Goal: Task Accomplishment & Management: Use online tool/utility

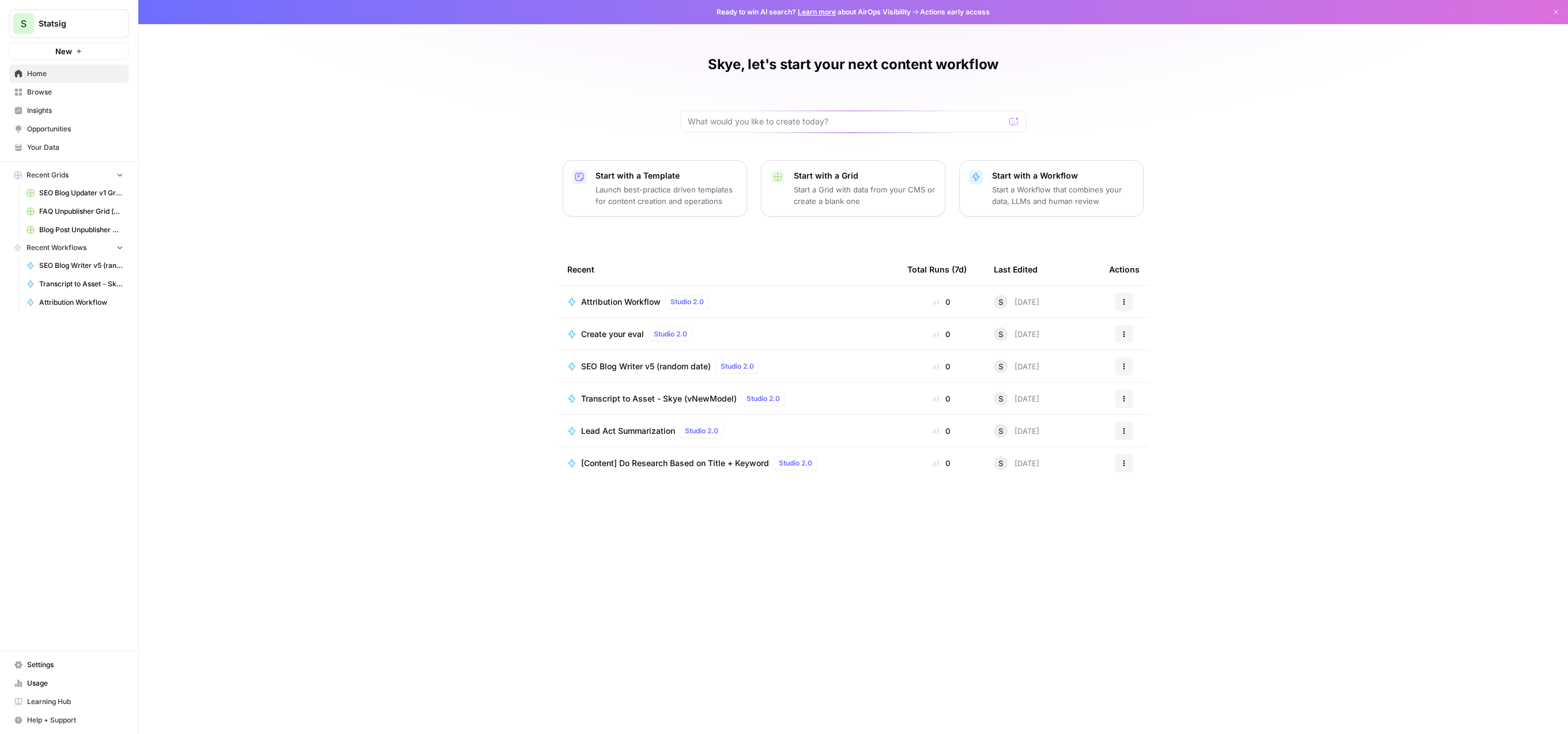
click at [98, 95] on span "Browse" at bounding box center [76, 92] width 96 height 11
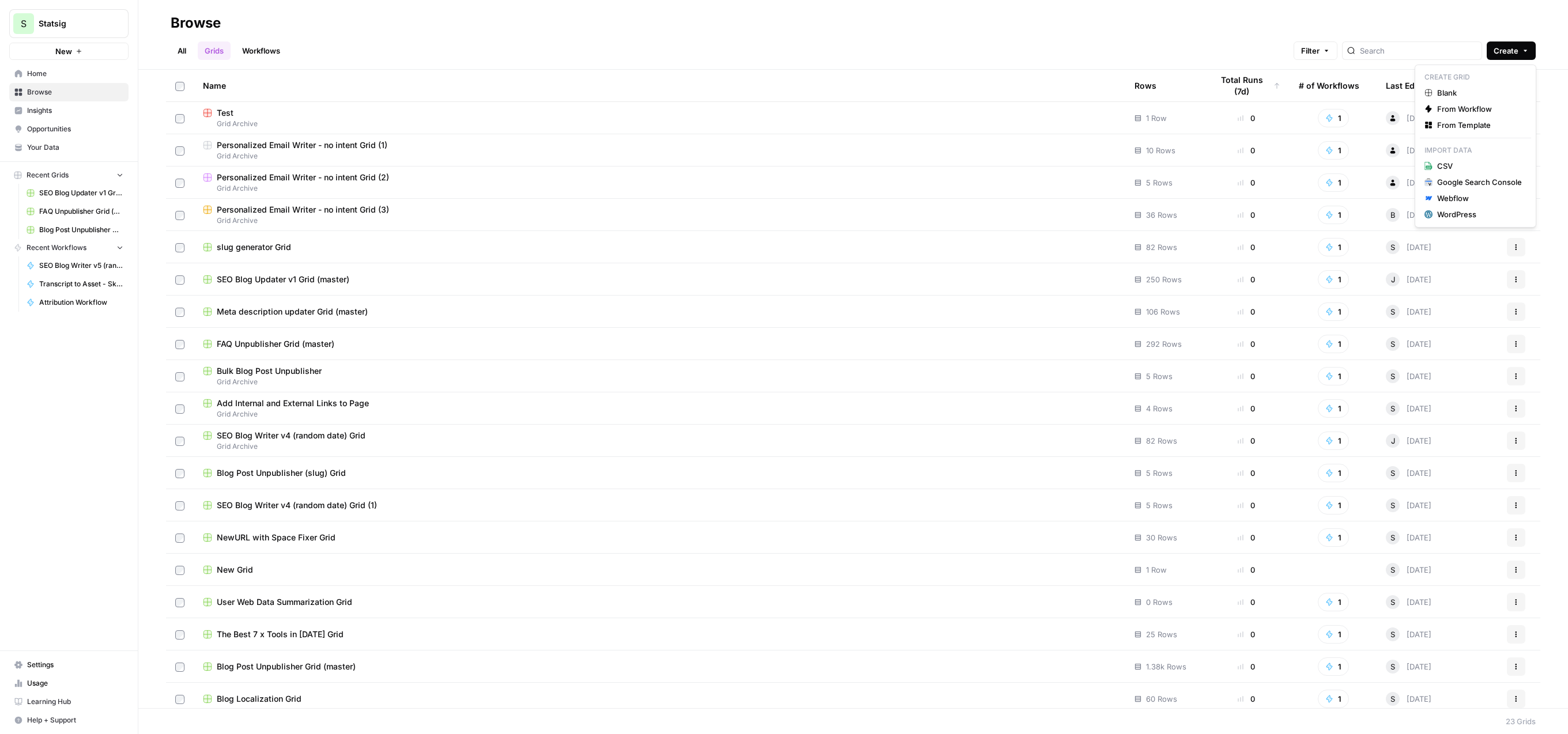
click at [1525, 41] on button "Create" at bounding box center [1512, 50] width 49 height 18
drag, startPoint x: 824, startPoint y: 39, endPoint x: 810, endPoint y: 58, distance: 23.6
click at [822, 39] on div "All Grids Workflows Filter Create" at bounding box center [853, 46] width 1365 height 27
click at [243, 49] on link "Workflows" at bounding box center [261, 50] width 52 height 18
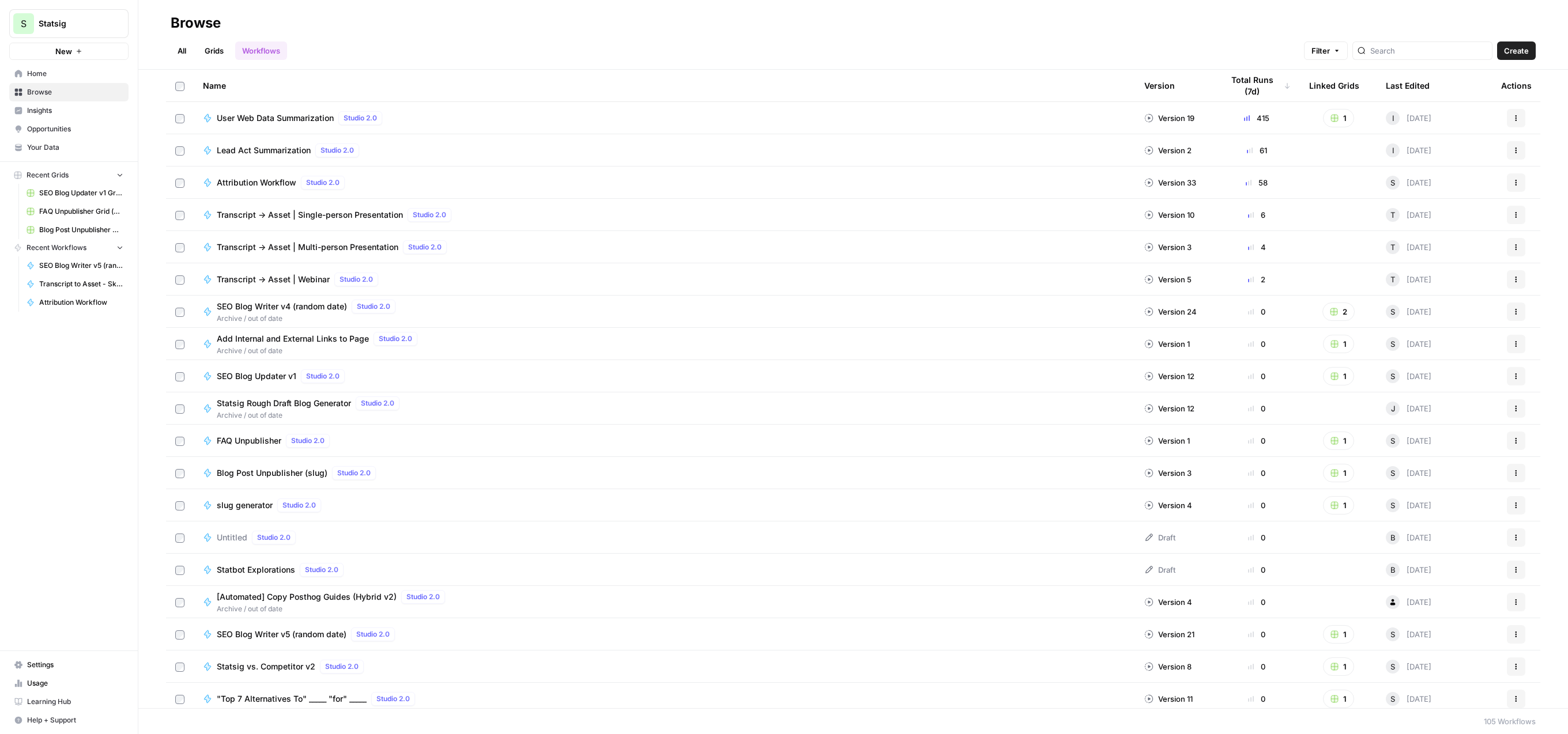
click at [1522, 53] on span "Create" at bounding box center [1516, 50] width 25 height 11
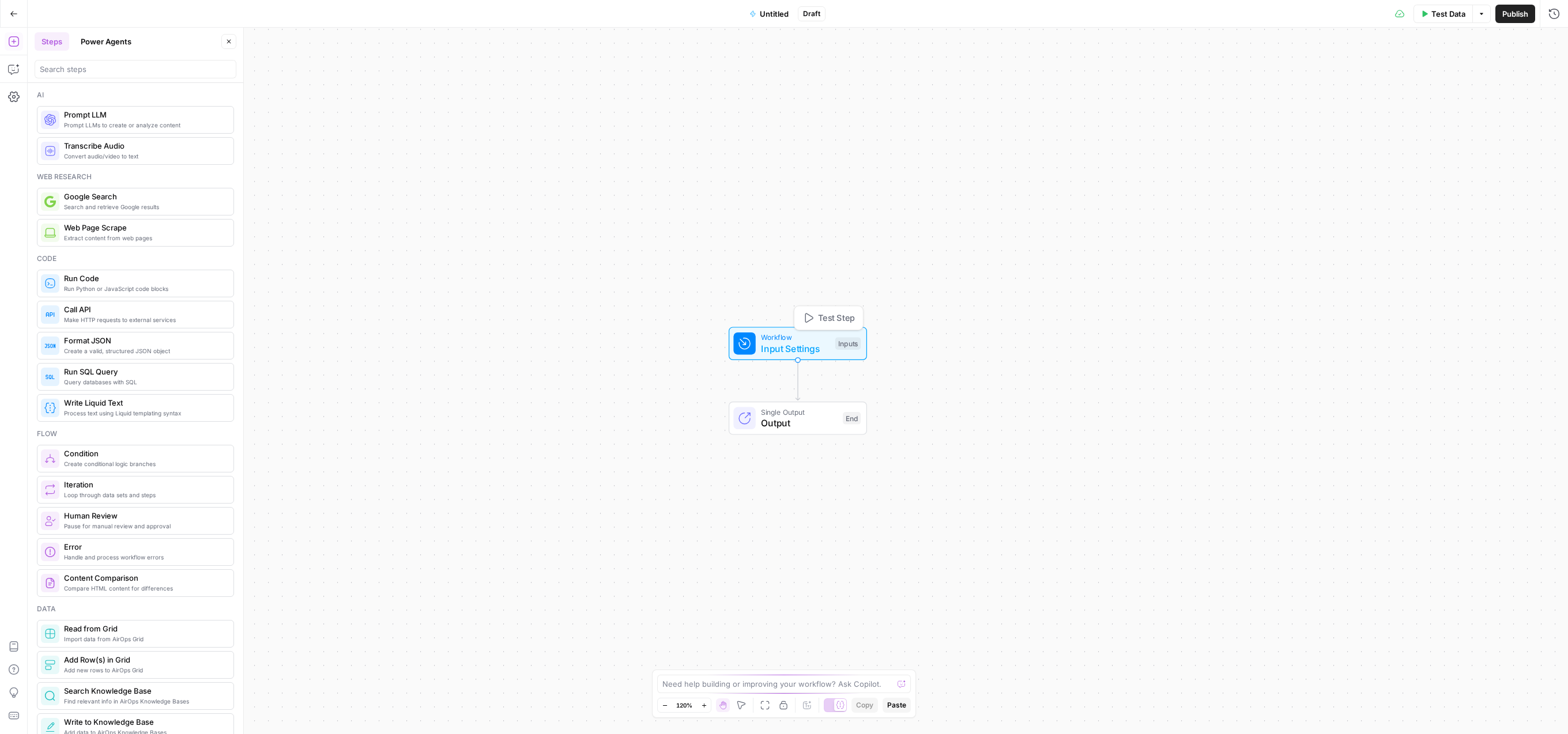
click at [833, 341] on div "Workflow Input Settings Inputs Test Step" at bounding box center [797, 343] width 127 height 24
click at [1415, 83] on span "Add Field" at bounding box center [1422, 78] width 34 height 11
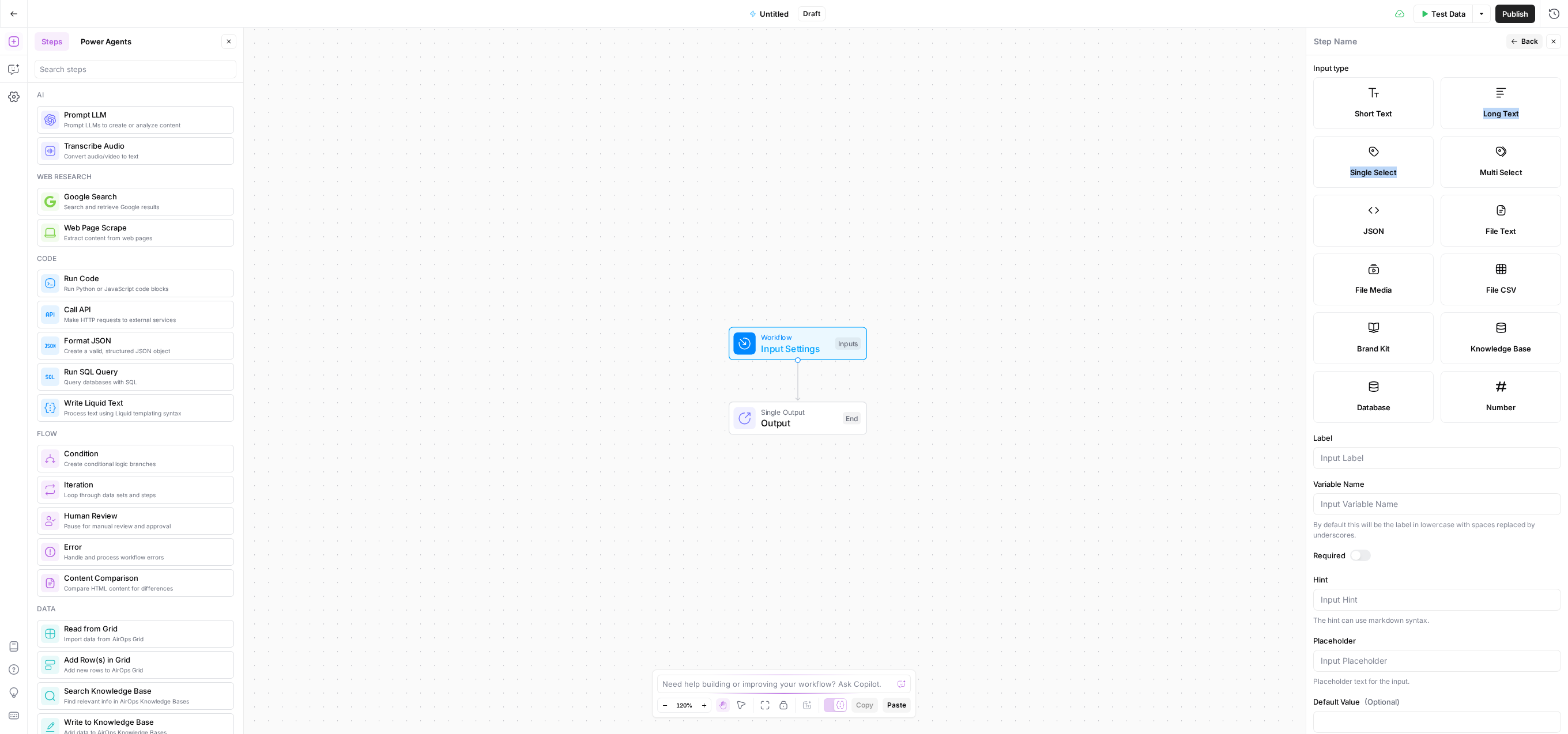
drag, startPoint x: 1516, startPoint y: 104, endPoint x: 1437, endPoint y: 176, distance: 106.9
click at [1440, 171] on div "Short Text Long Text Single Select Multi Select JSON File Text File Media File …" at bounding box center [1437, 250] width 248 height 346
click at [1502, 98] on label "Long Text" at bounding box center [1501, 103] width 120 height 52
click at [1390, 466] on div at bounding box center [1437, 458] width 248 height 22
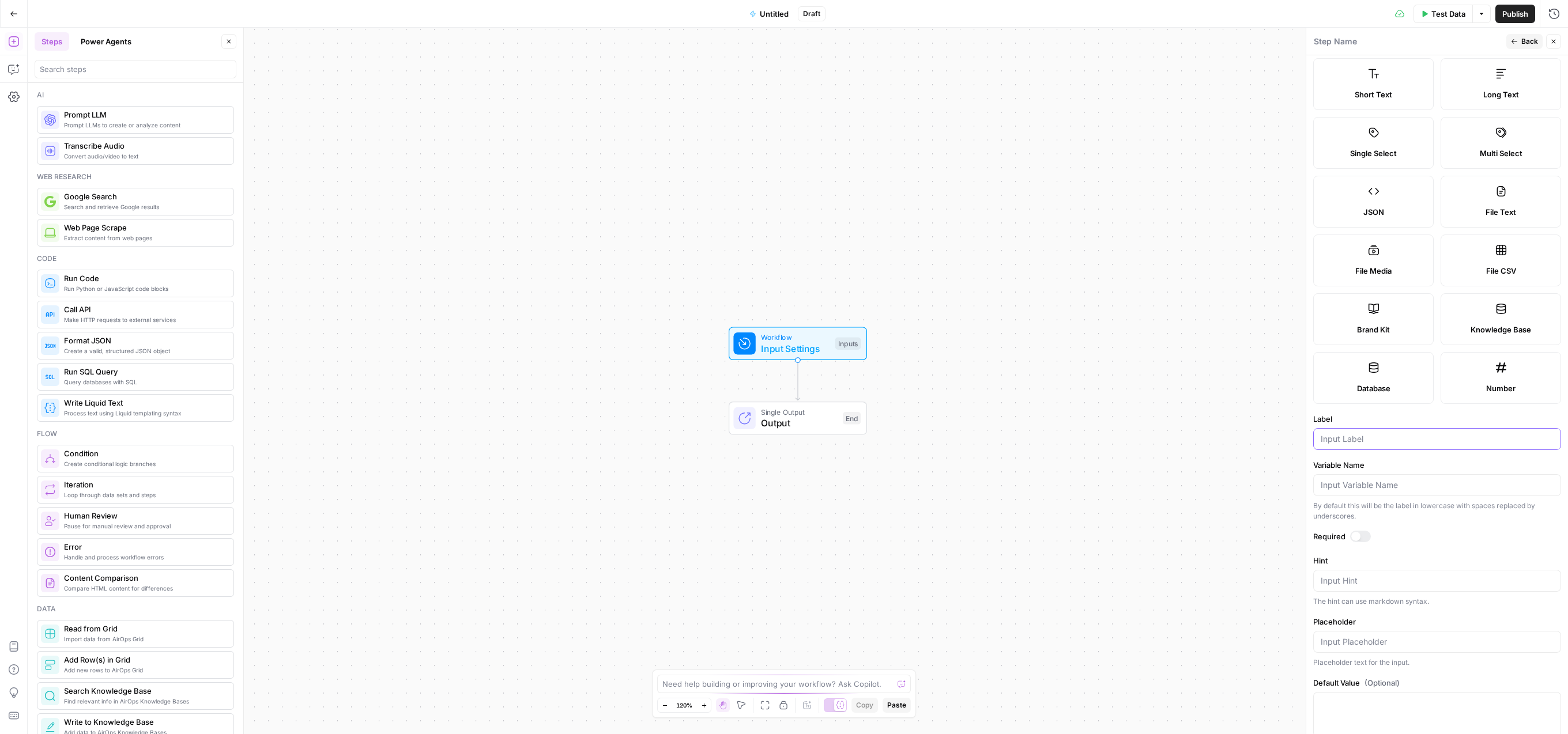
scroll to position [42, 0]
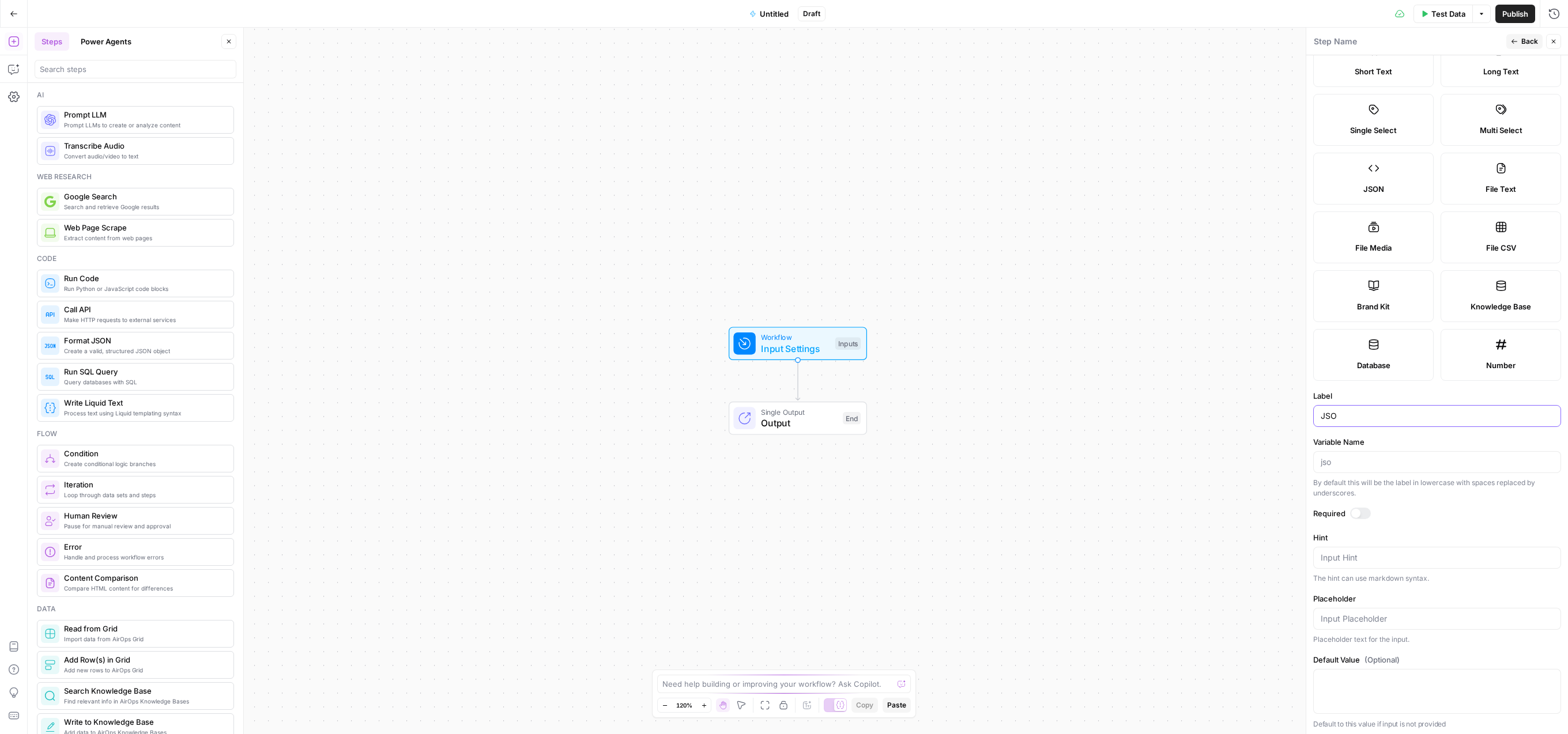
type input "JSON"
click at [1386, 183] on div "JSON" at bounding box center [1374, 188] width 101 height 11
click at [1396, 419] on input "Label" at bounding box center [1437, 415] width 233 height 11
type input "Input JSON"
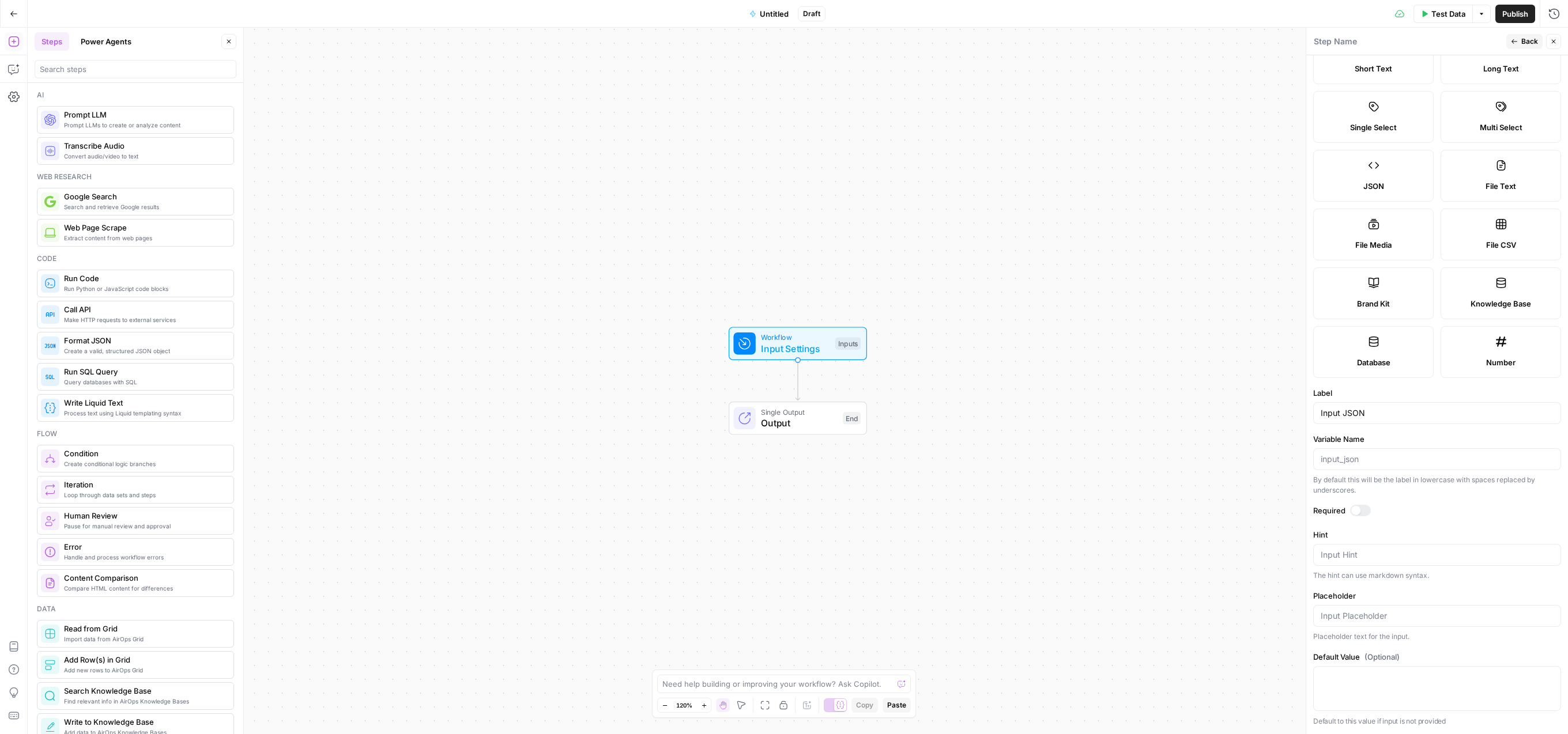
drag, startPoint x: 1478, startPoint y: 509, endPoint x: 1483, endPoint y: 507, distance: 5.4
click at [1479, 509] on label "Required" at bounding box center [1437, 510] width 248 height 11
click at [1523, 41] on span "Back" at bounding box center [1530, 42] width 17 height 11
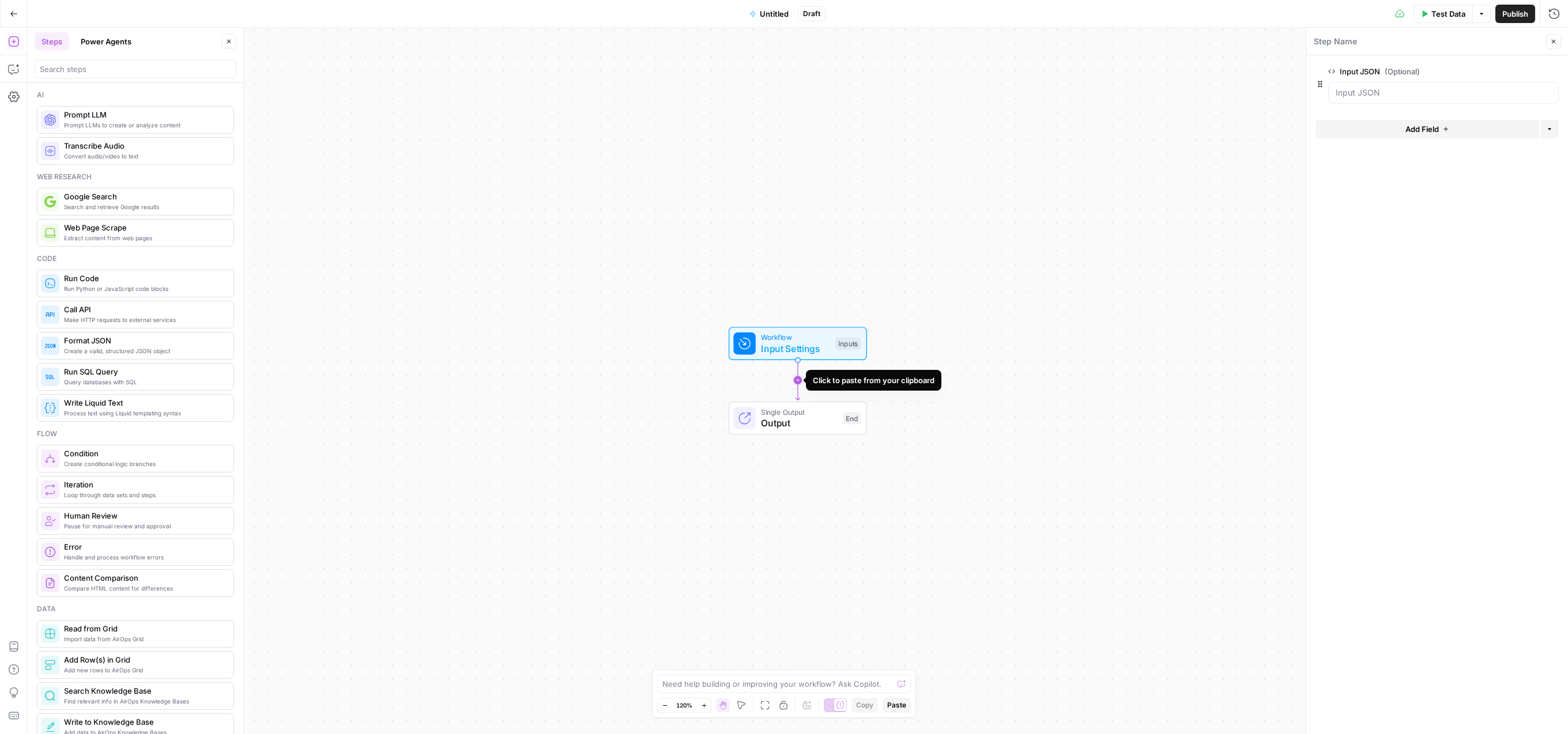
click at [796, 377] on icon "Edge from start to end" at bounding box center [797, 380] width 4 height 40
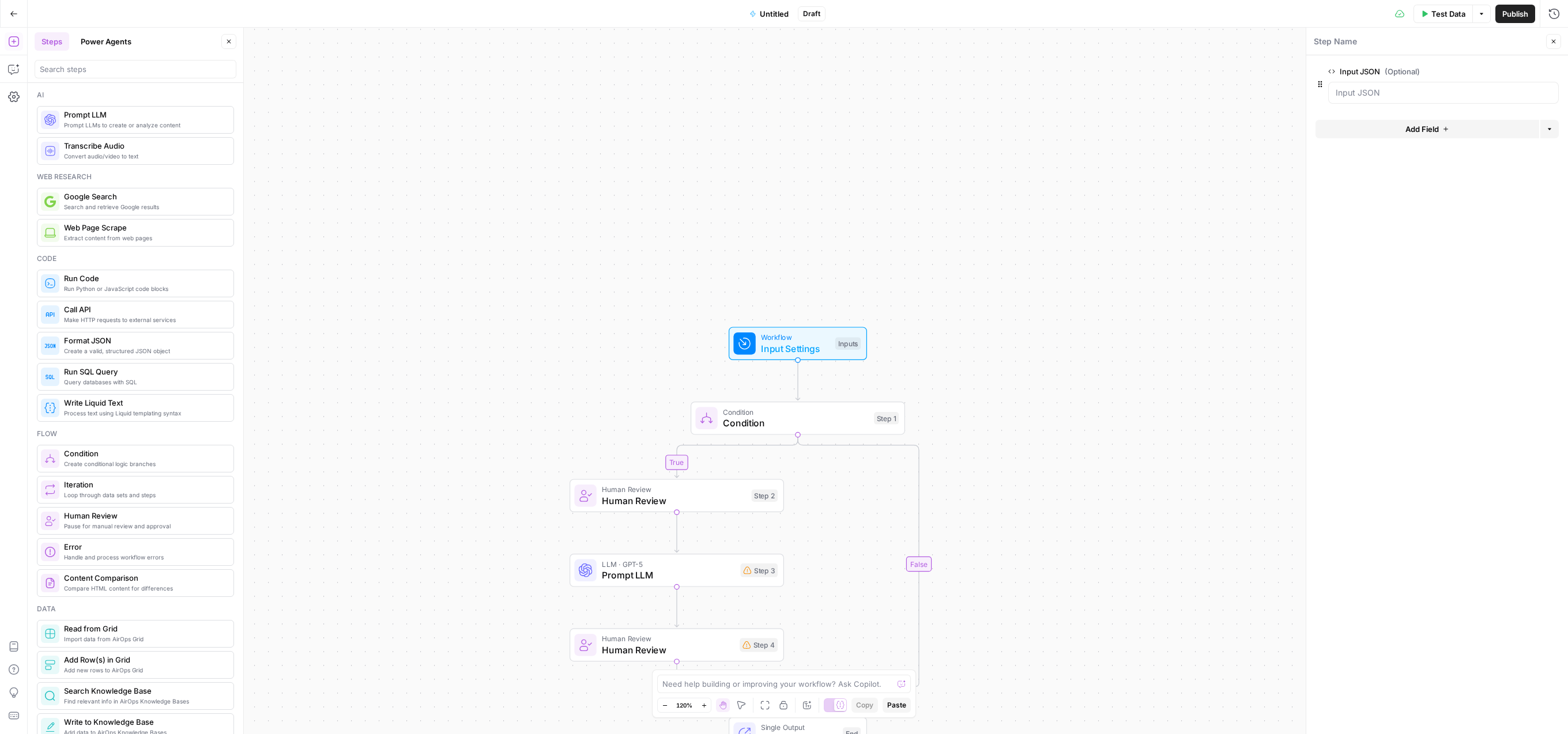
click at [953, 393] on div "true false Workflow Input Settings Inputs Condition Condition Step 1 Human Revi…" at bounding box center [798, 380] width 1541 height 707
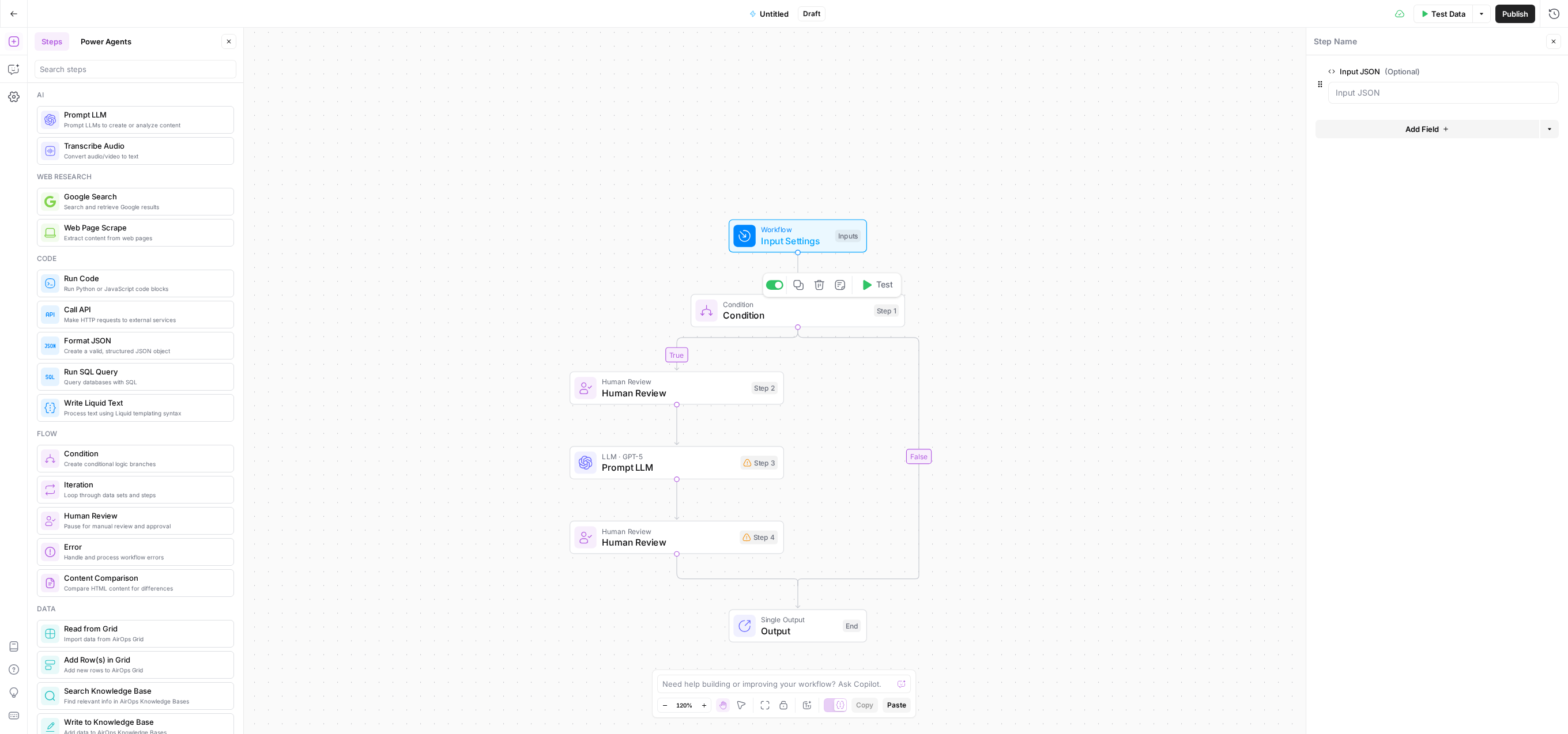
click at [819, 290] on icon "button" at bounding box center [818, 284] width 10 height 10
click at [753, 143] on span "Delete Step" at bounding box center [753, 146] width 45 height 11
click at [111, 127] on span "Prompt LLMs to create or analyze content" at bounding box center [144, 125] width 160 height 9
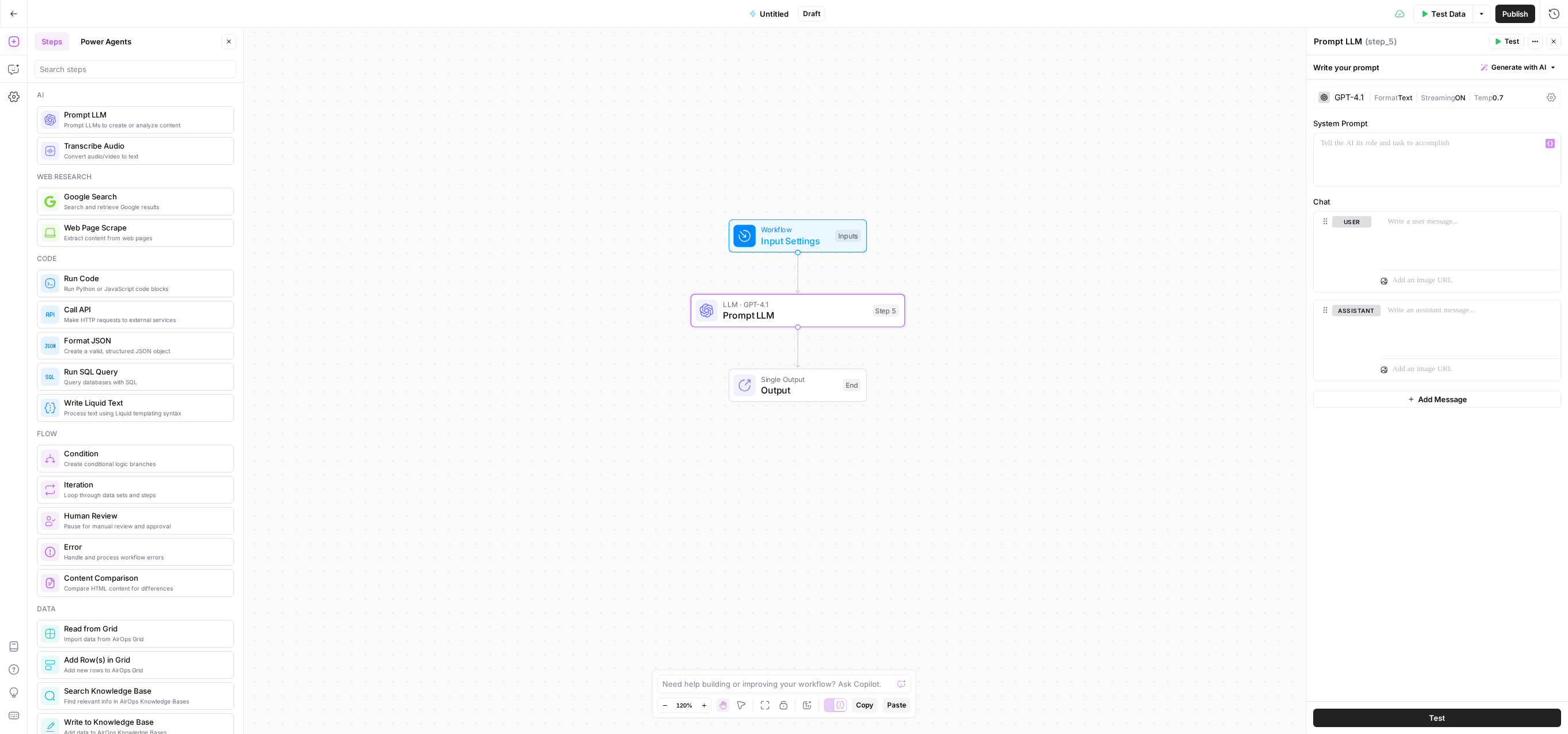
click at [1399, 107] on div "GPT-4.1 | Format Text | Streaming ON | Temp 0.7 System Prompt “/” to reference …" at bounding box center [1437, 390] width 262 height 622
click at [1396, 97] on span "Format" at bounding box center [1386, 97] width 24 height 8
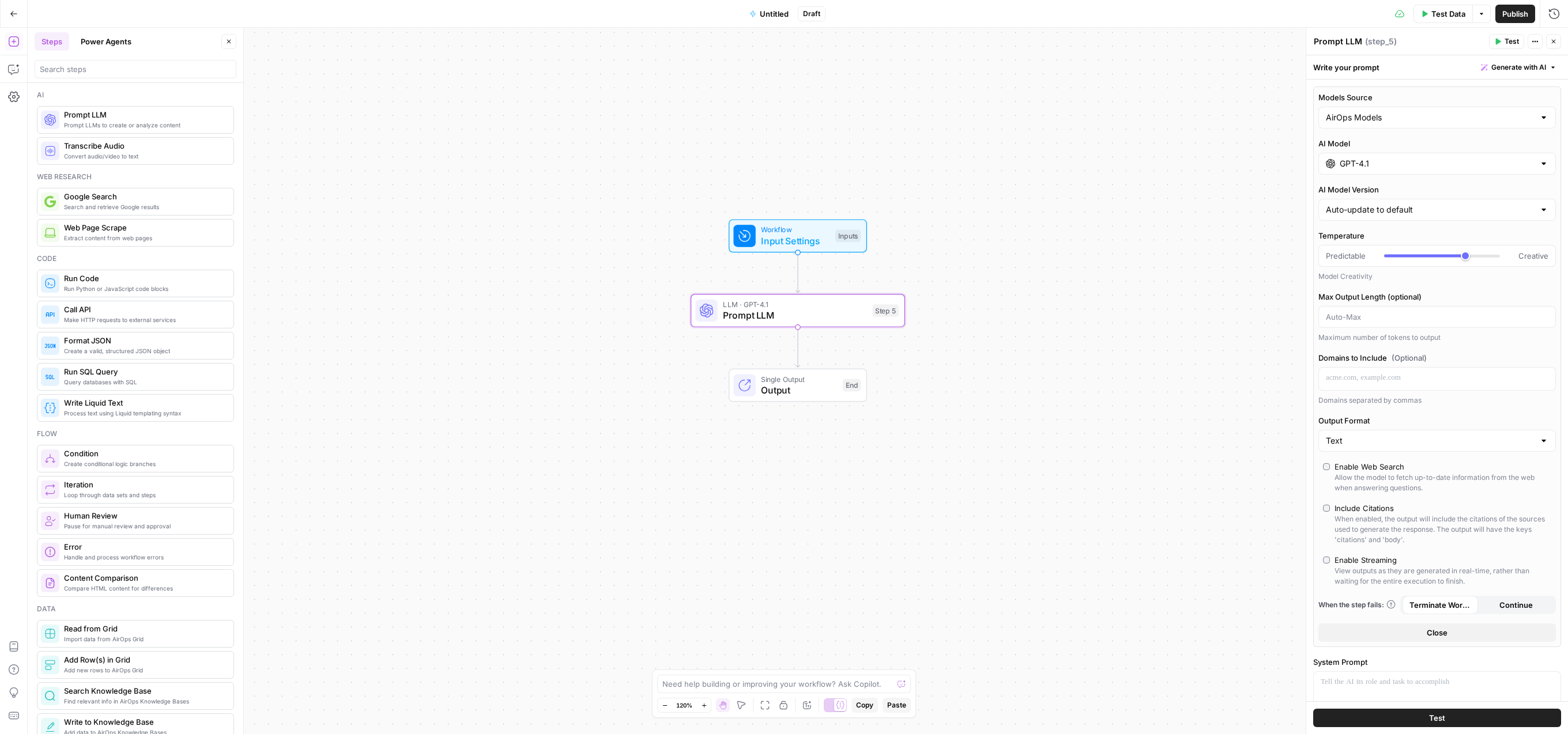
click at [1396, 158] on input "GPT-4.1" at bounding box center [1438, 163] width 195 height 11
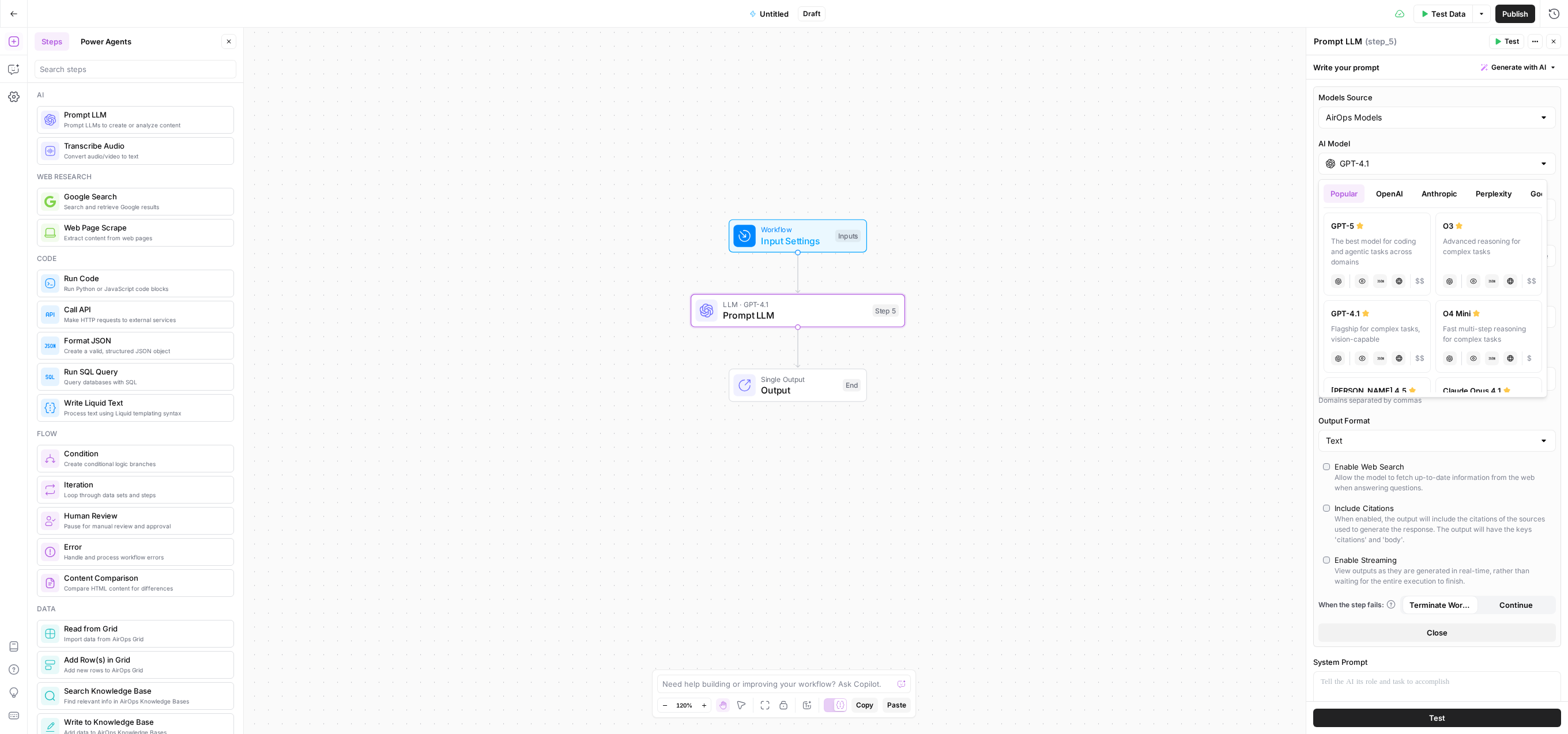
click at [1394, 236] on div "The best model for coding and agentic tasks across domains" at bounding box center [1377, 252] width 92 height 31
type input "GPT-5"
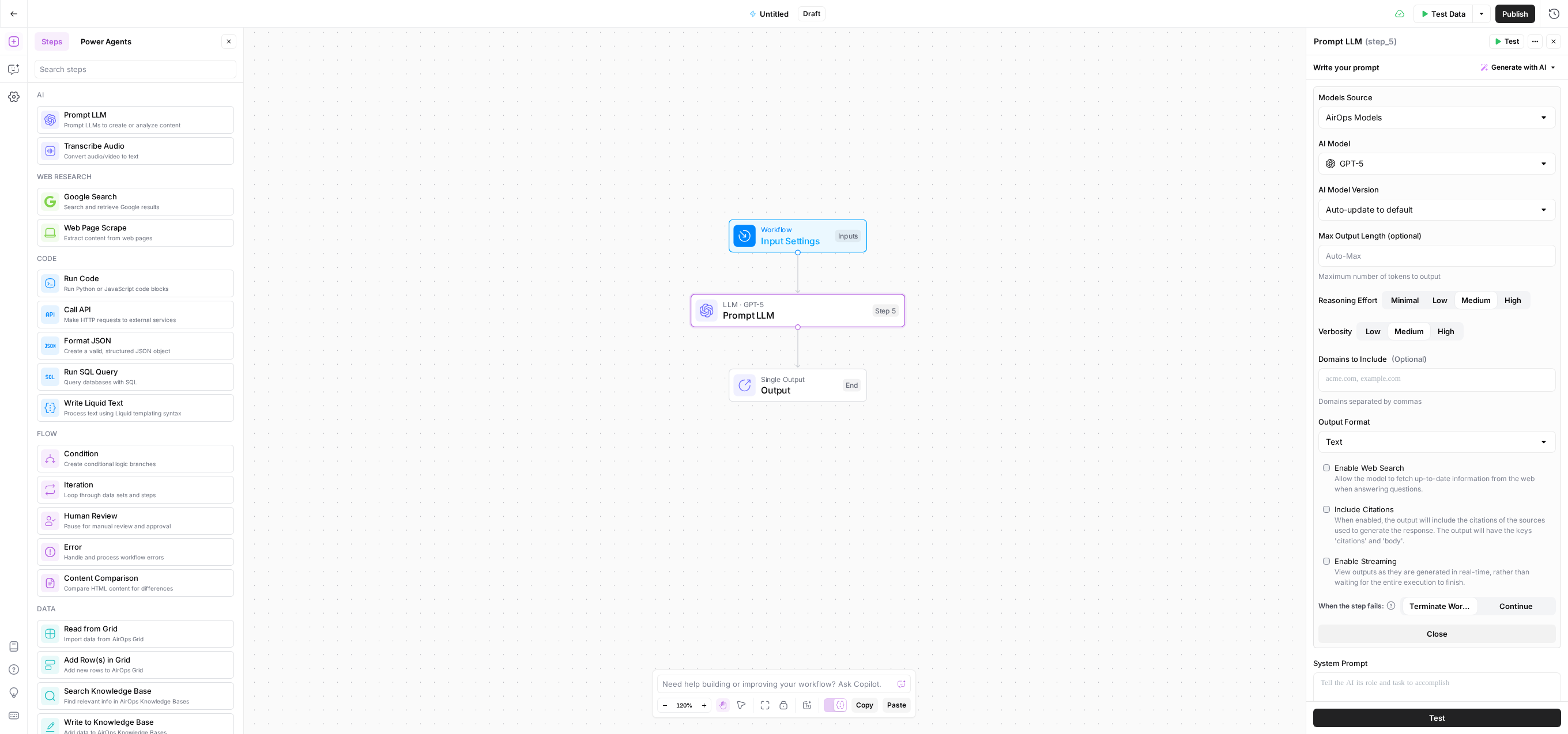
click at [1383, 123] on div "AirOps Models" at bounding box center [1437, 117] width 237 height 22
click at [1369, 165] on span "My Models" at bounding box center [1431, 162] width 204 height 11
type input "My Models"
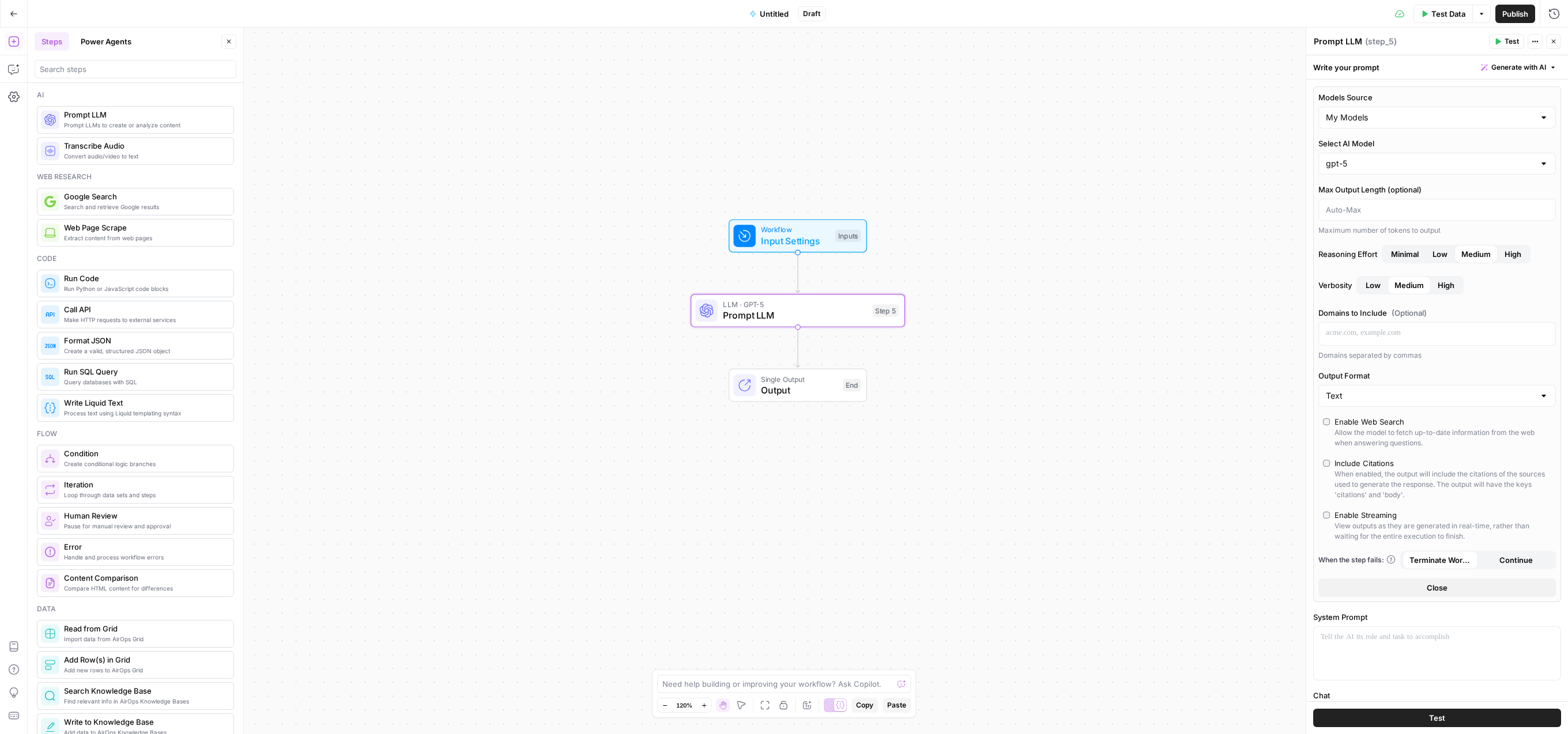
click at [1436, 255] on span "Low" at bounding box center [1441, 254] width 15 height 11
click at [1434, 287] on button "High" at bounding box center [1446, 285] width 31 height 18
click at [1441, 18] on span "Test Data" at bounding box center [1448, 14] width 34 height 11
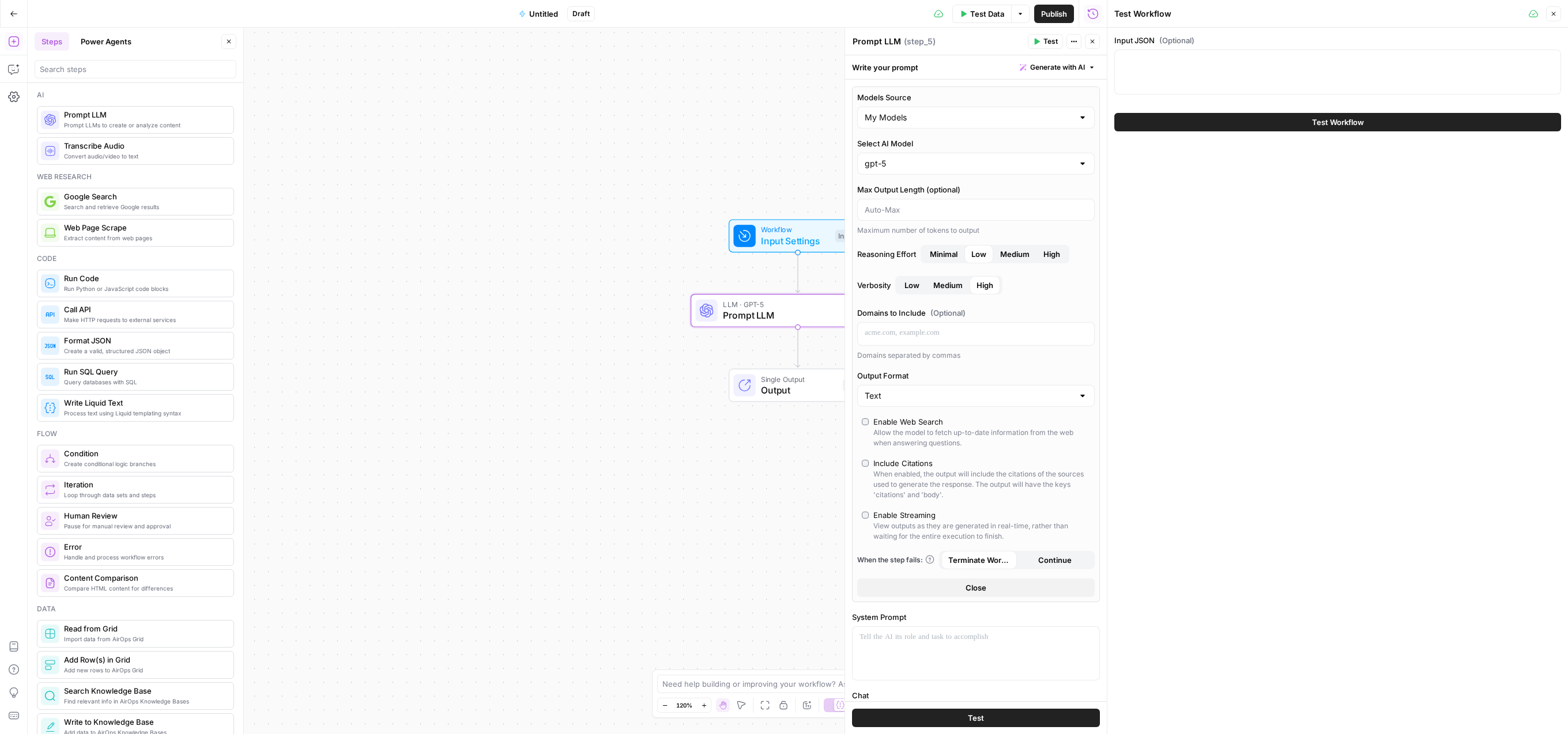
click at [1316, 69] on div at bounding box center [1338, 72] width 447 height 45
paste textarea "[{ "opp_id": "006QK00000D4vzVYAR", "opp_name": "Numerade - Renewal - 2025", "ac…"
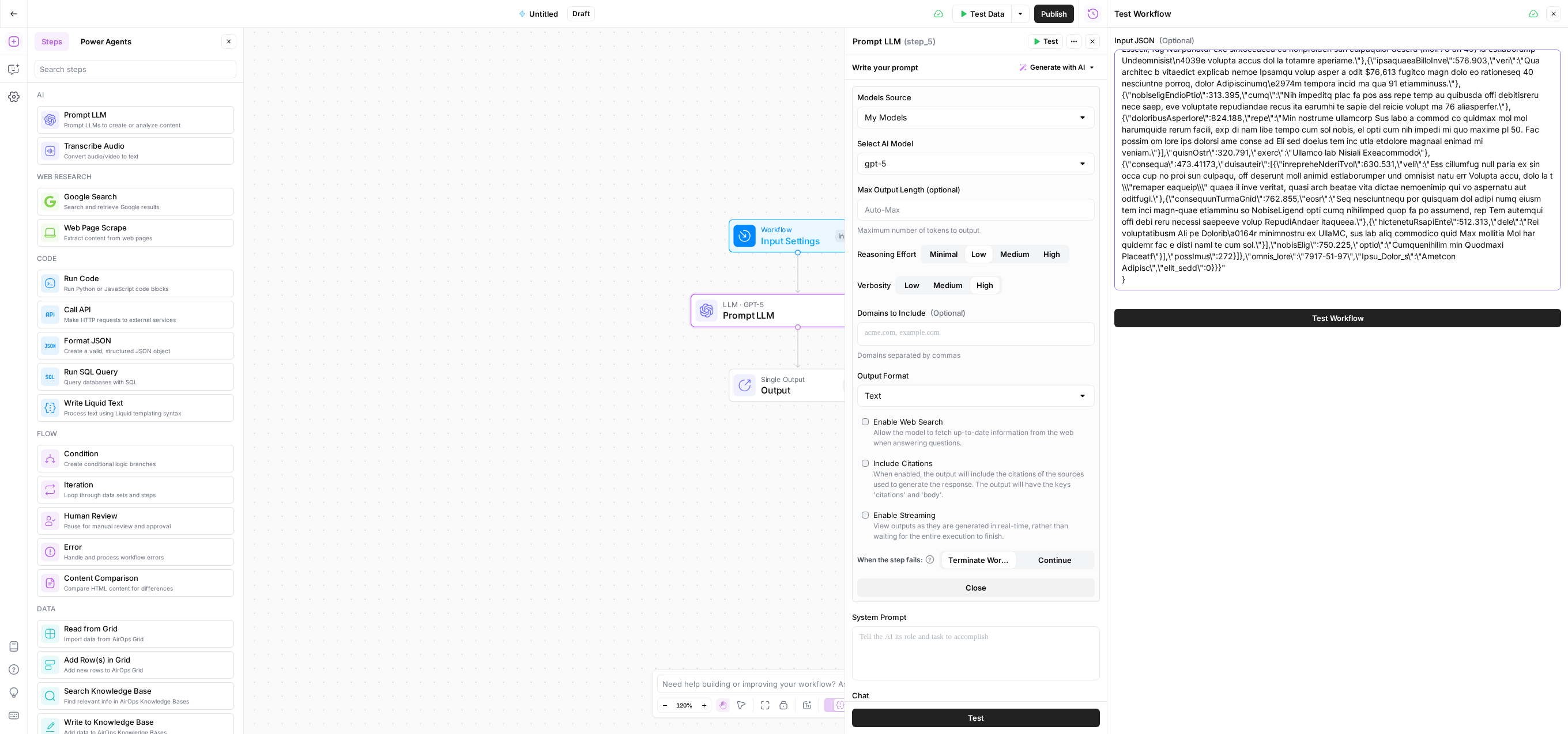
scroll to position [65312, 0]
type textarea "[{ "opp_id": "006QK00000D4vzVYAR", "opp_name": "Numerade - Renewal - 2025", "ac…"
click at [1360, 320] on span "Test Workflow" at bounding box center [1338, 318] width 52 height 11
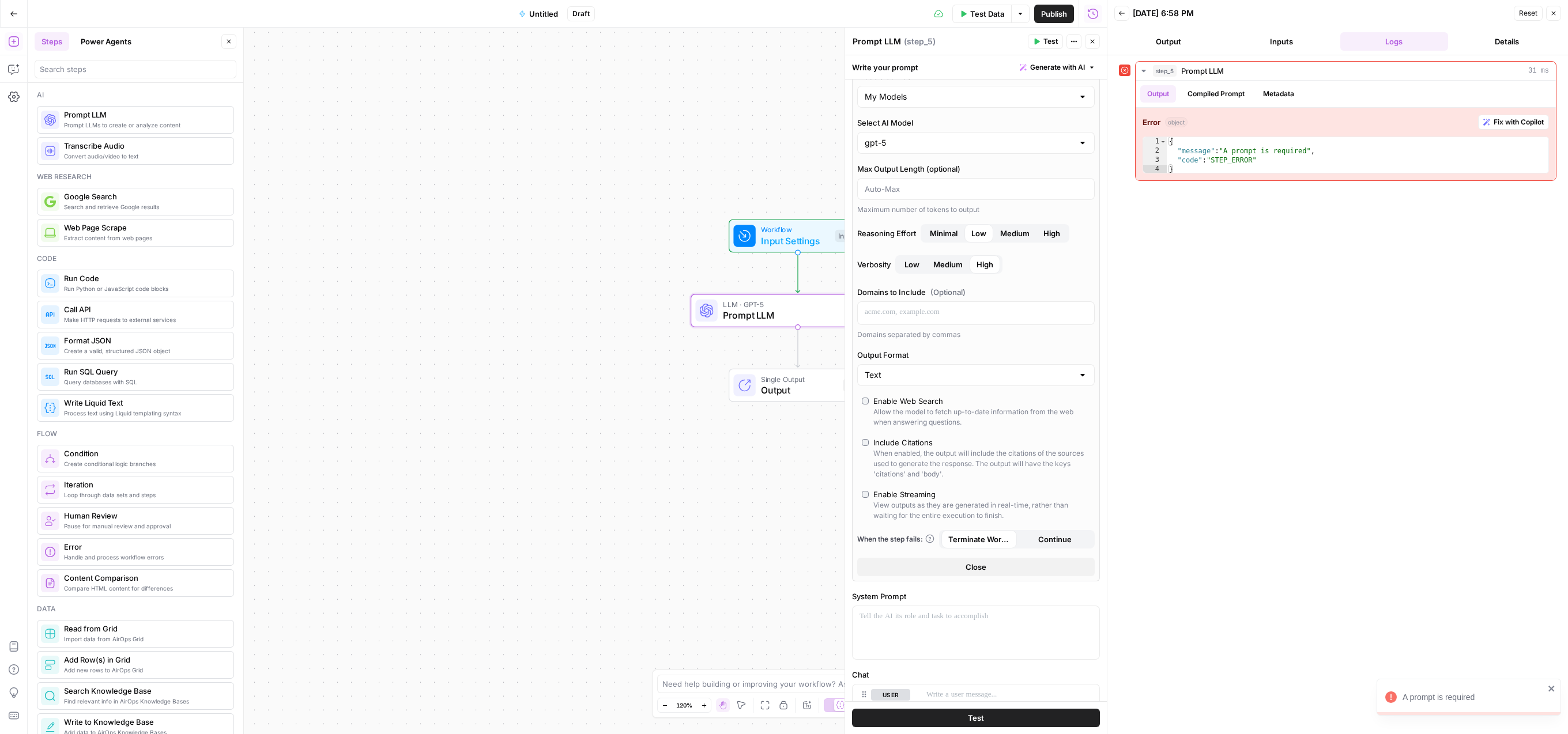
scroll to position [34, 0]
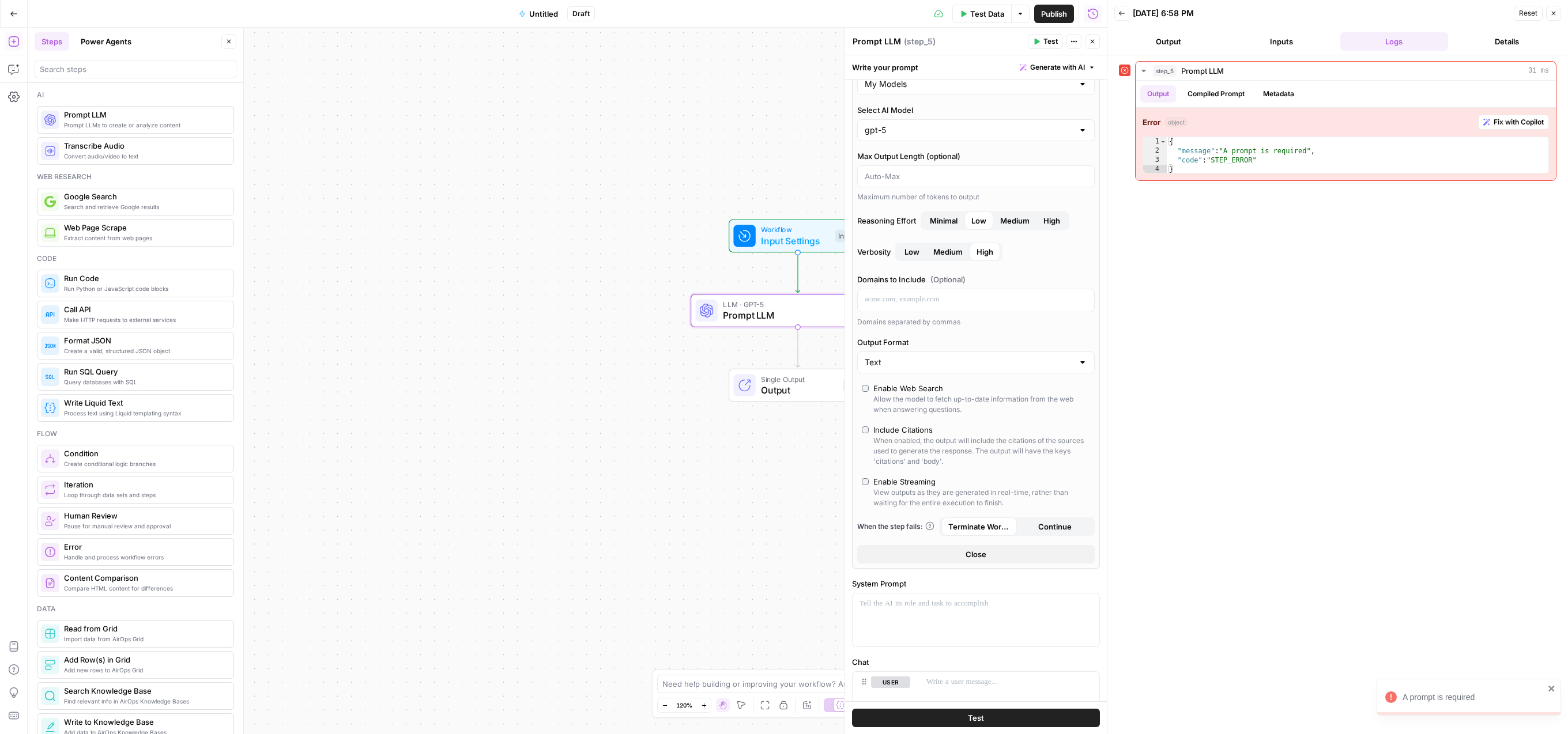
click at [748, 311] on span "Prompt LLM" at bounding box center [795, 315] width 144 height 14
click at [960, 607] on p at bounding box center [975, 604] width 233 height 11
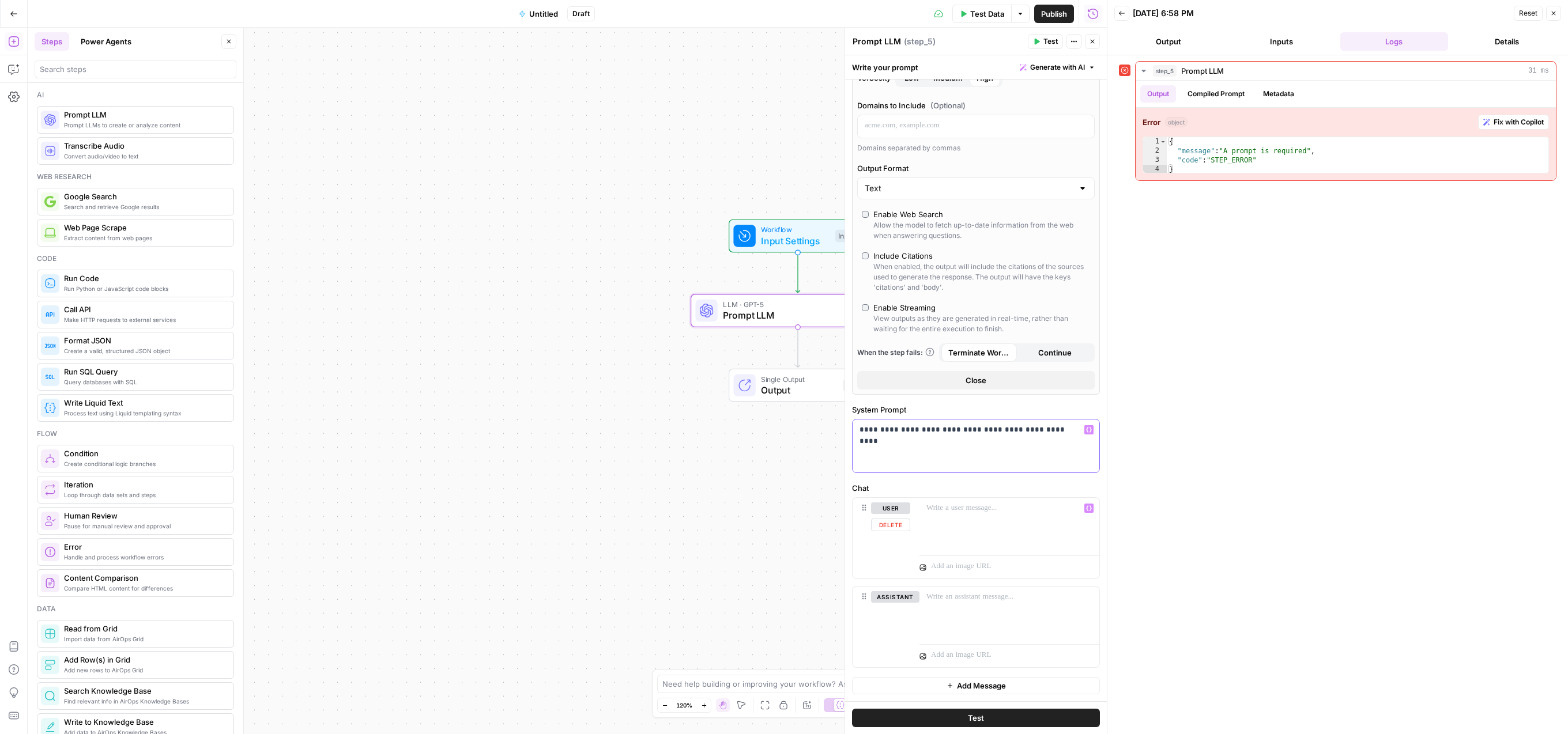
scroll to position [249, 0]
click at [975, 530] on div at bounding box center [1010, 524] width 180 height 53
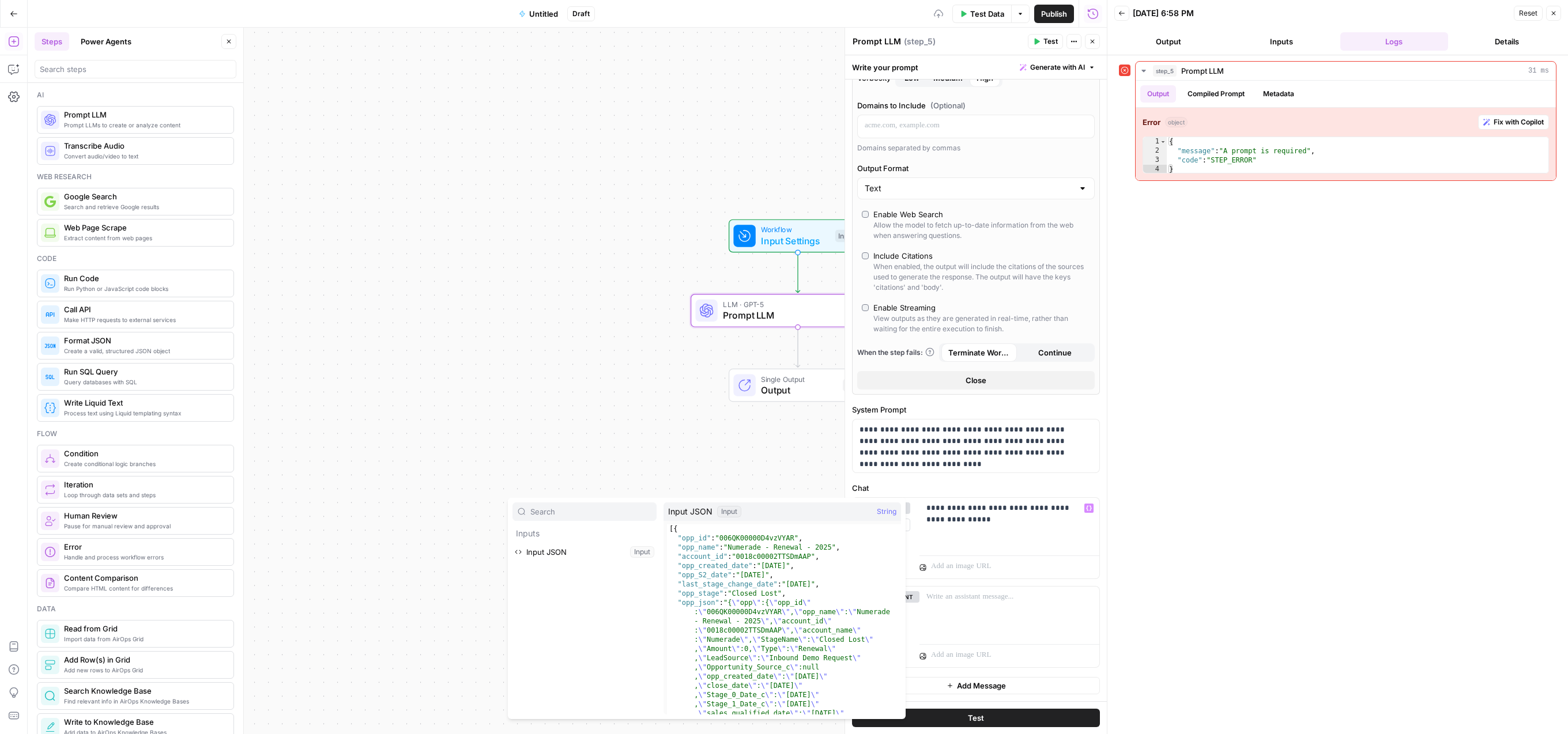
click at [1016, 554] on div at bounding box center [1010, 565] width 180 height 27
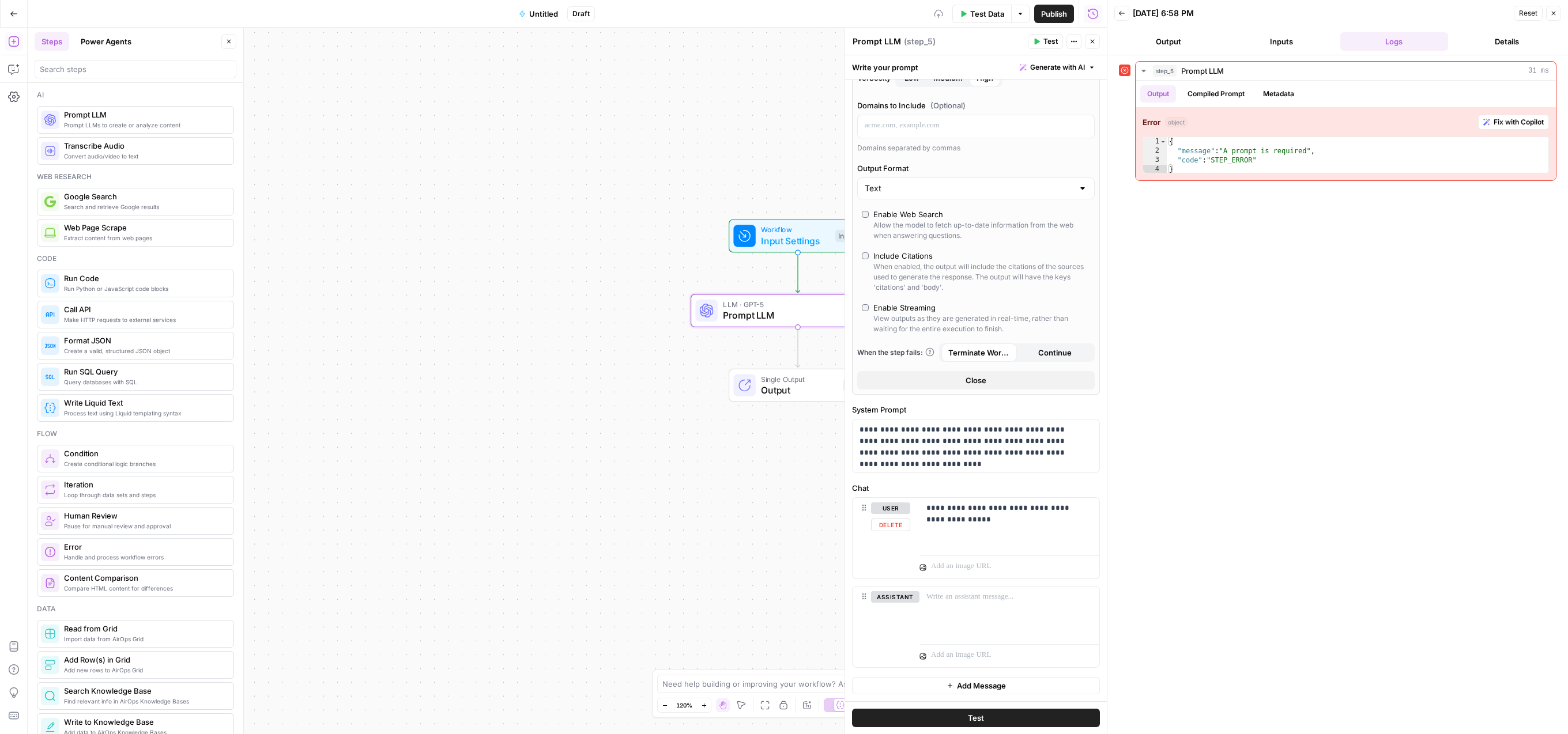
click at [1007, 551] on div at bounding box center [1010, 565] width 180 height 27
click at [998, 520] on p "**********" at bounding box center [1005, 514] width 157 height 23
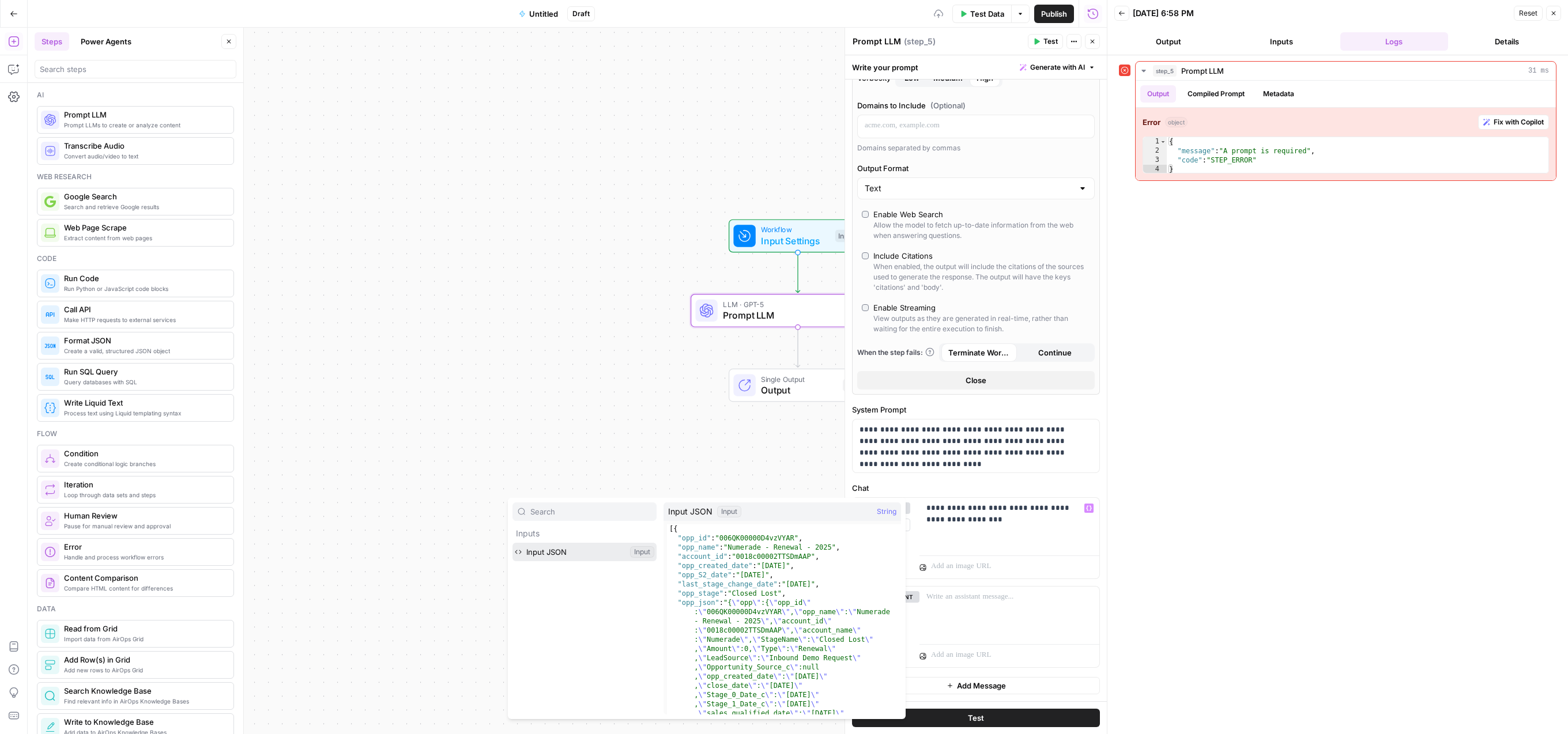
click at [568, 550] on button "Select variable Input JSON" at bounding box center [584, 552] width 144 height 18
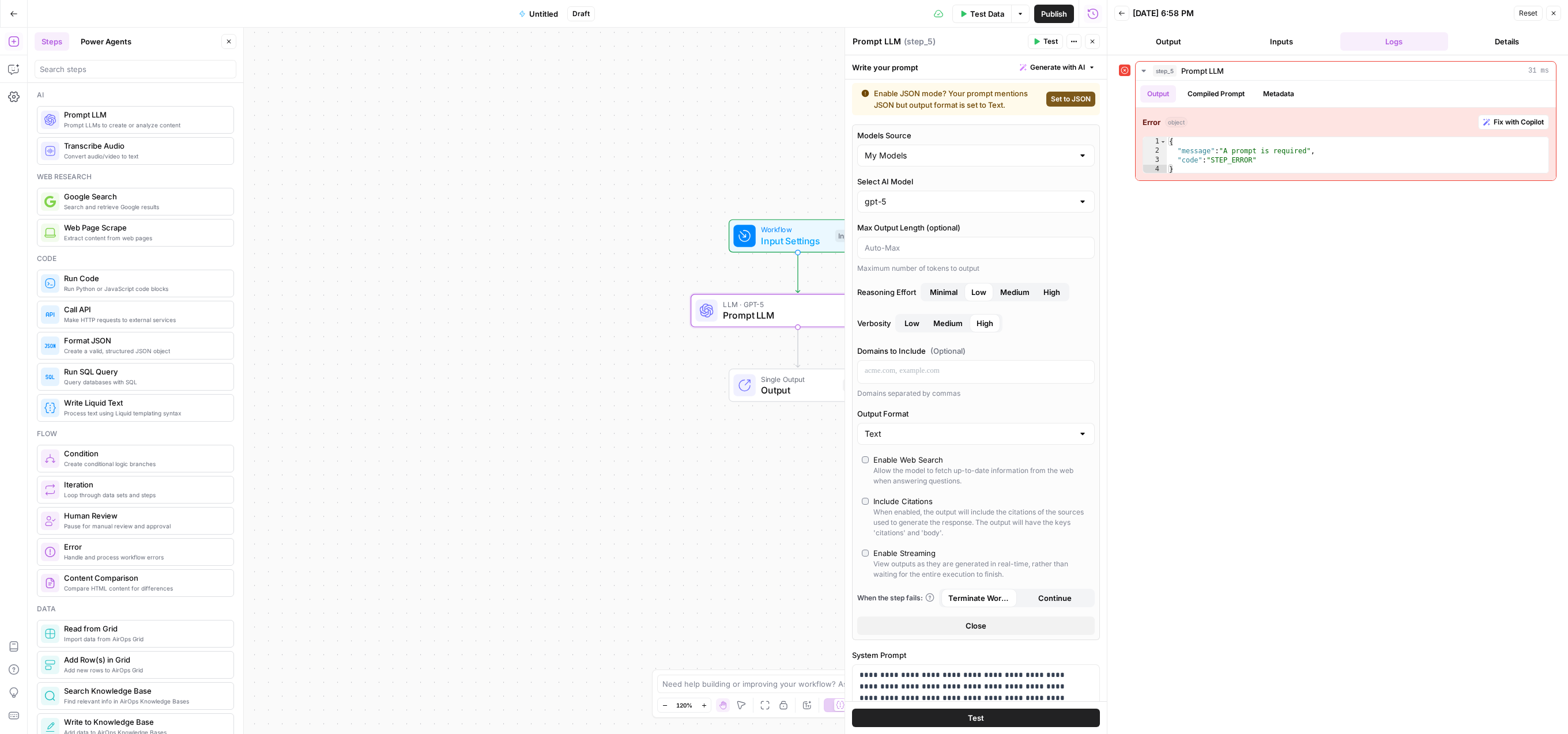
scroll to position [0, 0]
click at [997, 17] on span "Test Data" at bounding box center [987, 14] width 34 height 11
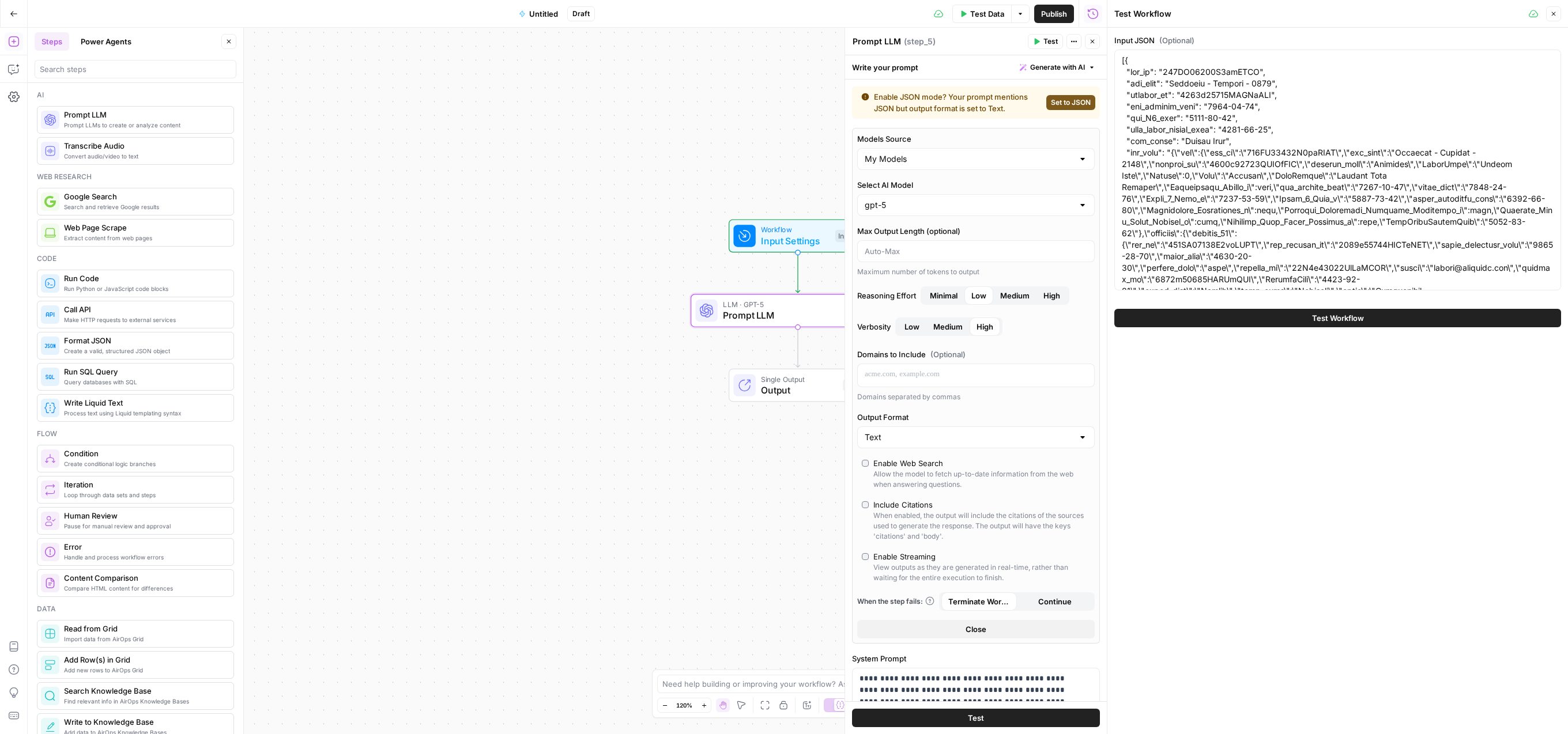
click at [1264, 321] on button "Test Workflow" at bounding box center [1338, 318] width 447 height 18
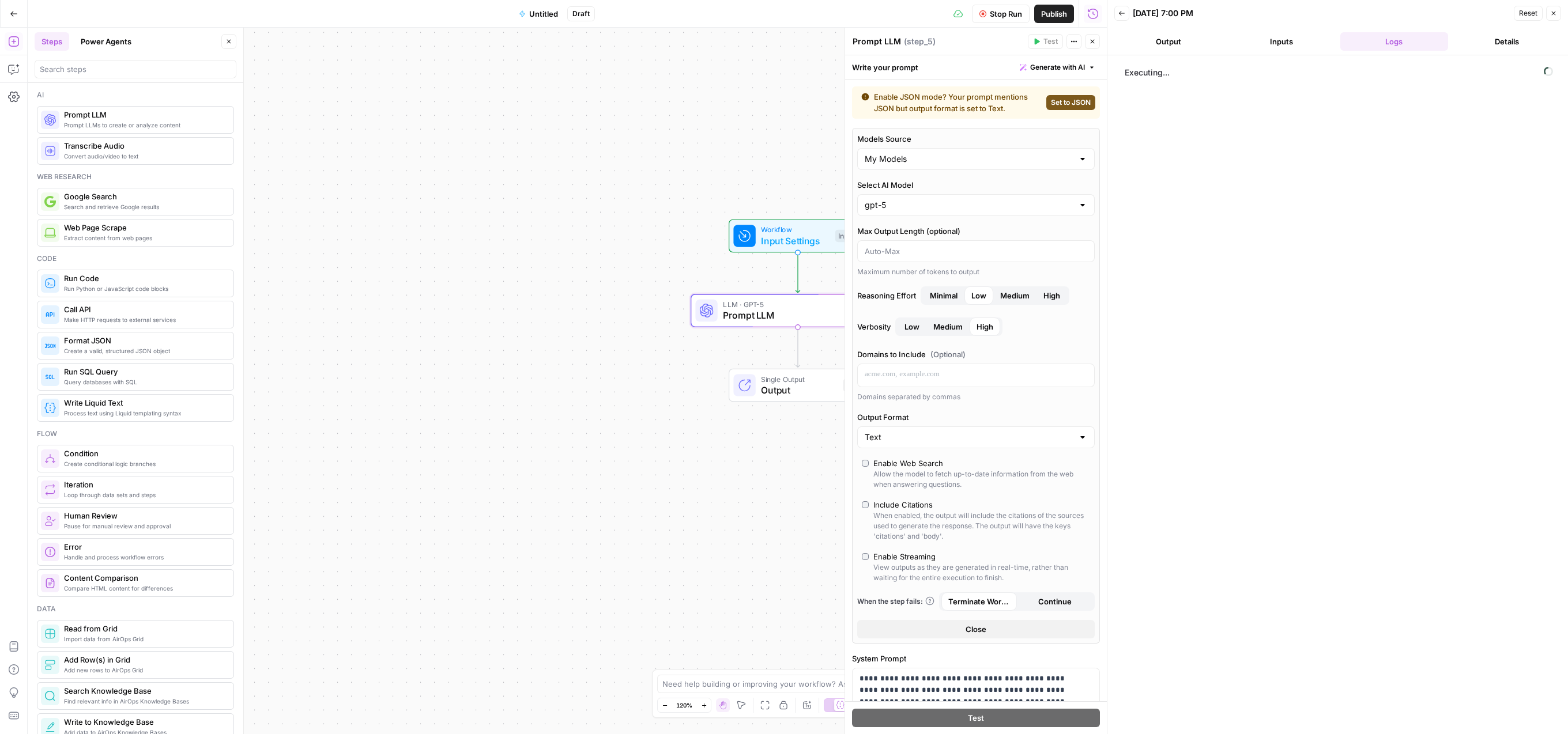
click at [1287, 41] on button "Inputs" at bounding box center [1282, 41] width 108 height 18
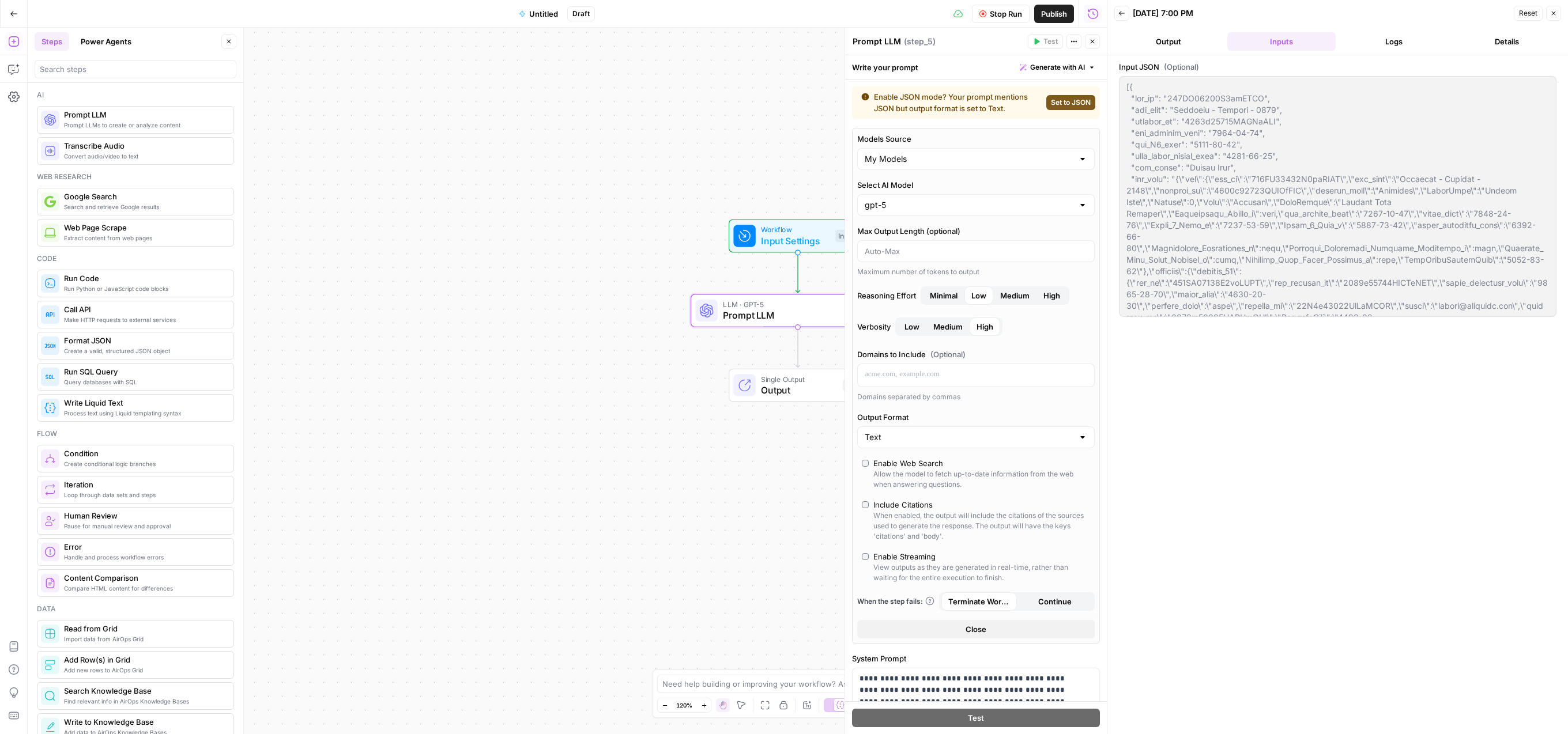
click at [1384, 43] on button "Logs" at bounding box center [1395, 41] width 108 height 18
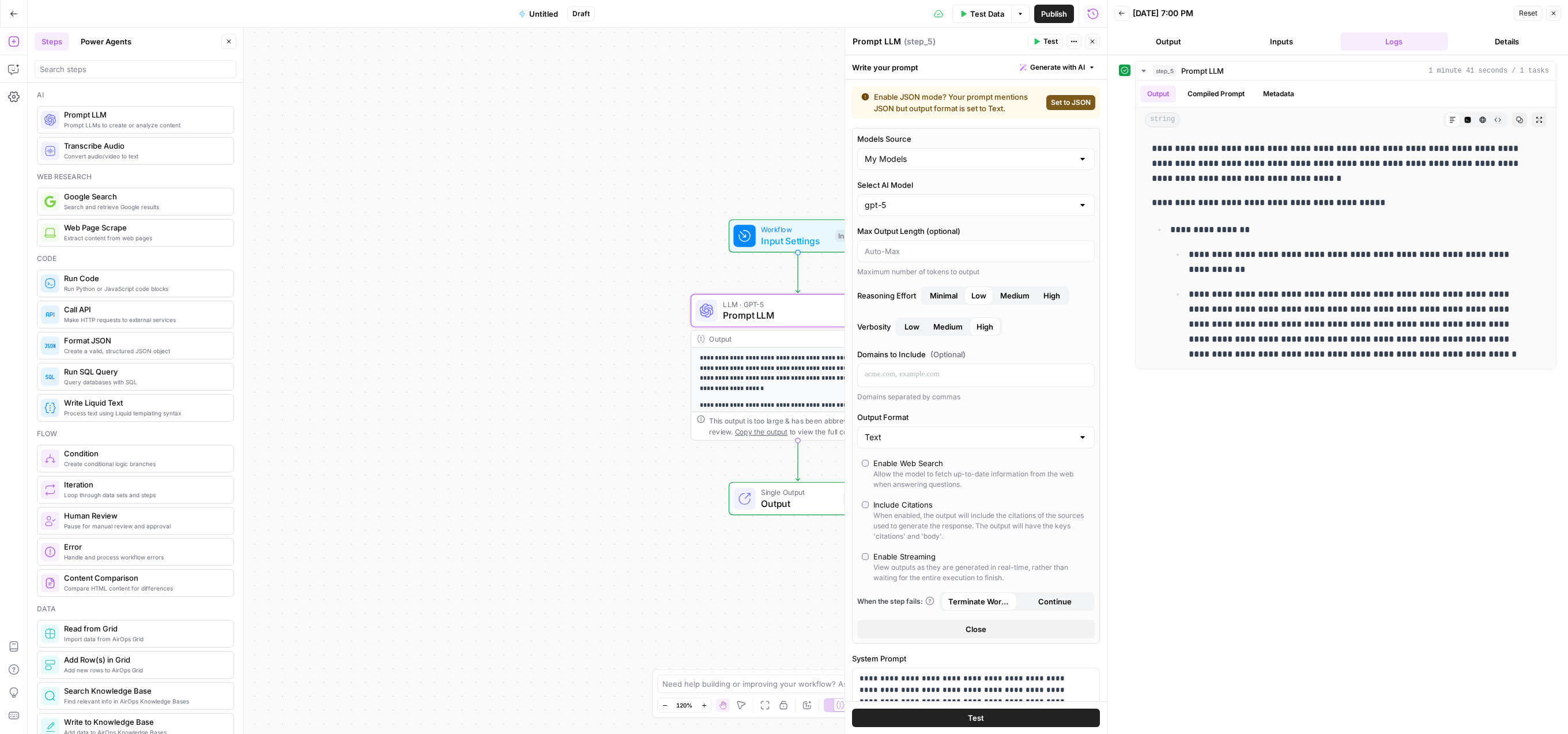
click at [563, 166] on div "**********" at bounding box center [567, 380] width 1079 height 707
click at [953, 21] on button "Test Data" at bounding box center [982, 14] width 59 height 18
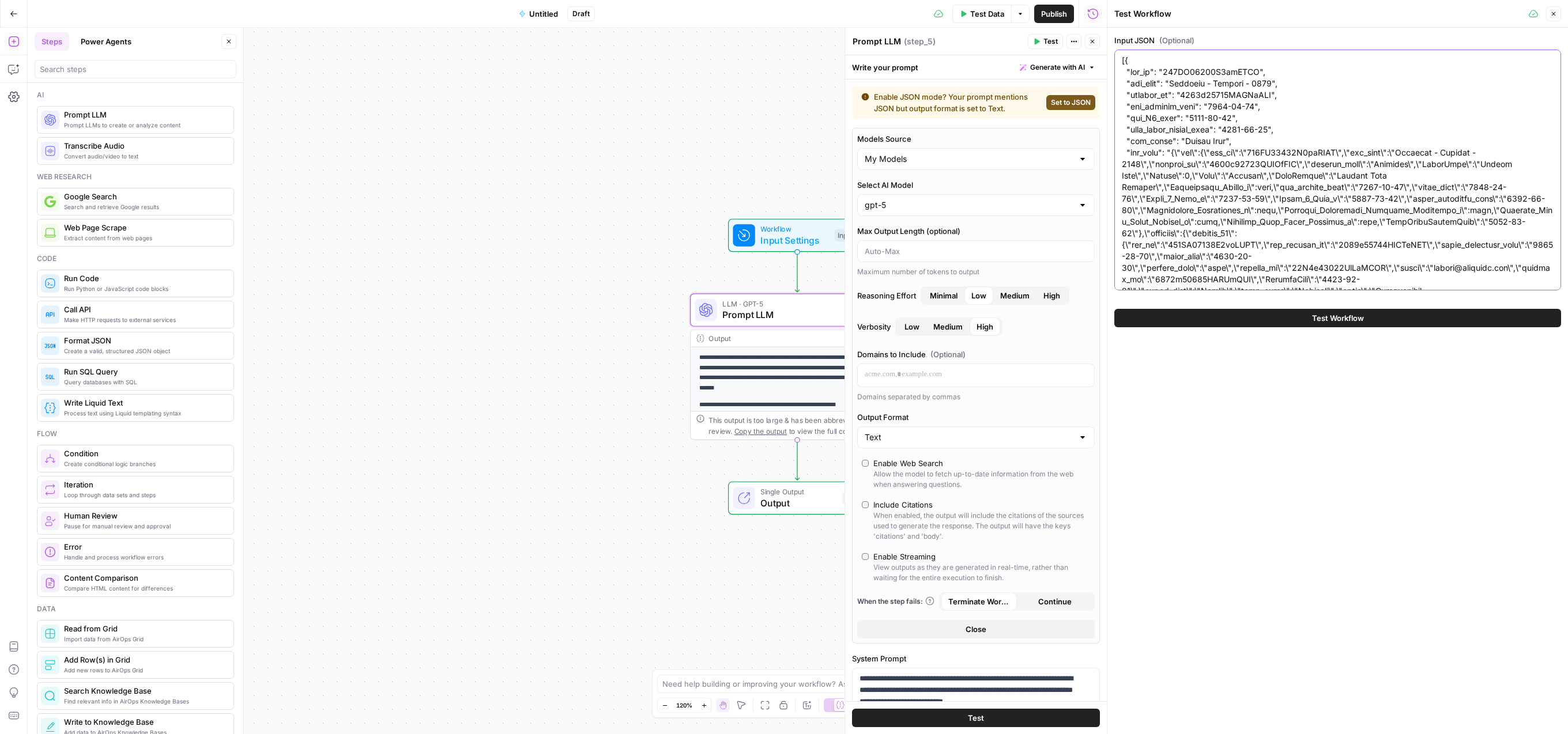
paste textarea "{ "opp_id": "006QK00000D4vzVYAR", "opp_name": "Numerade - Renewal - 2025", "acc…"
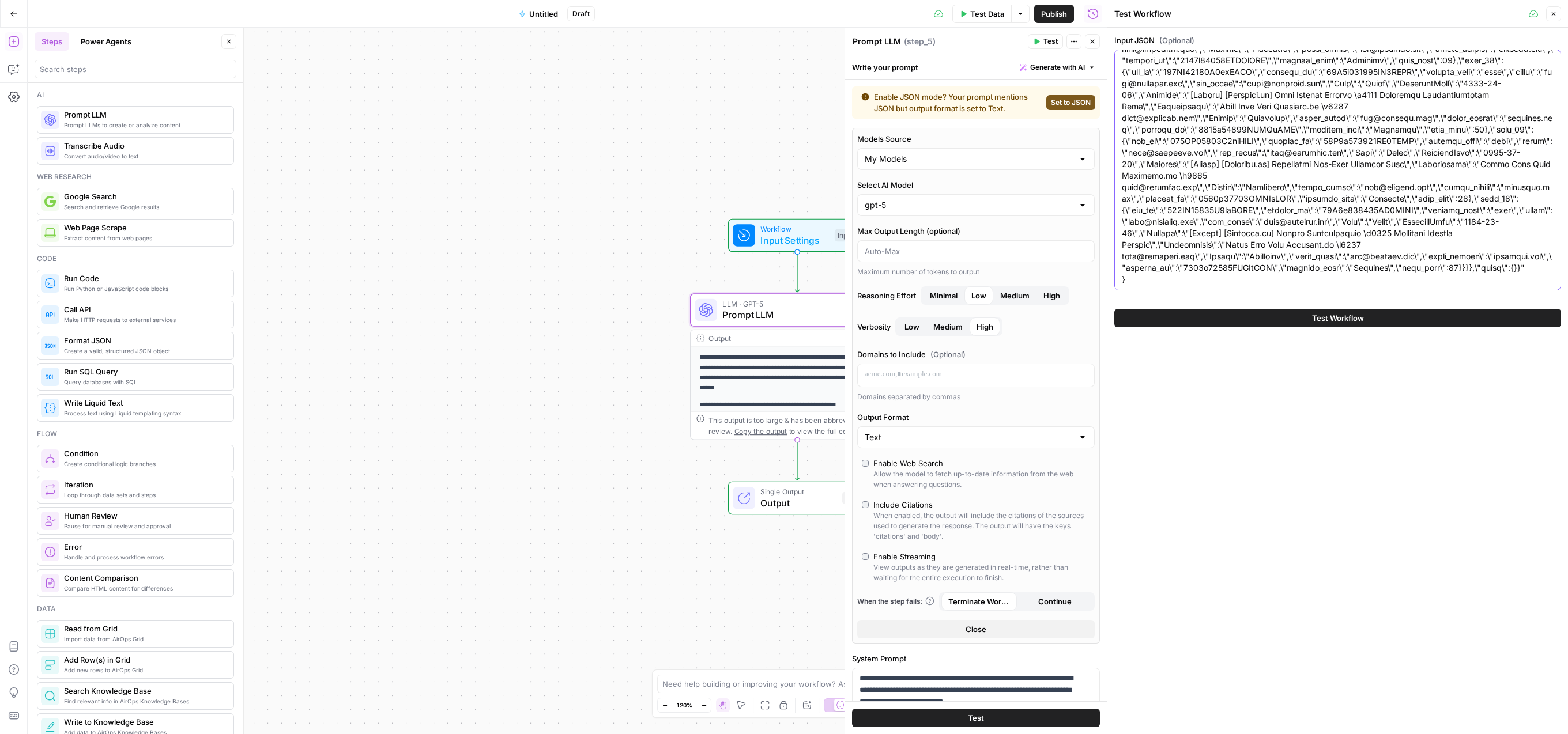
type textarea "{ "opp_id": "006QK00000D4vzVYAR", "opp_name": "Numerade - Renewal - 2025", "acc…"
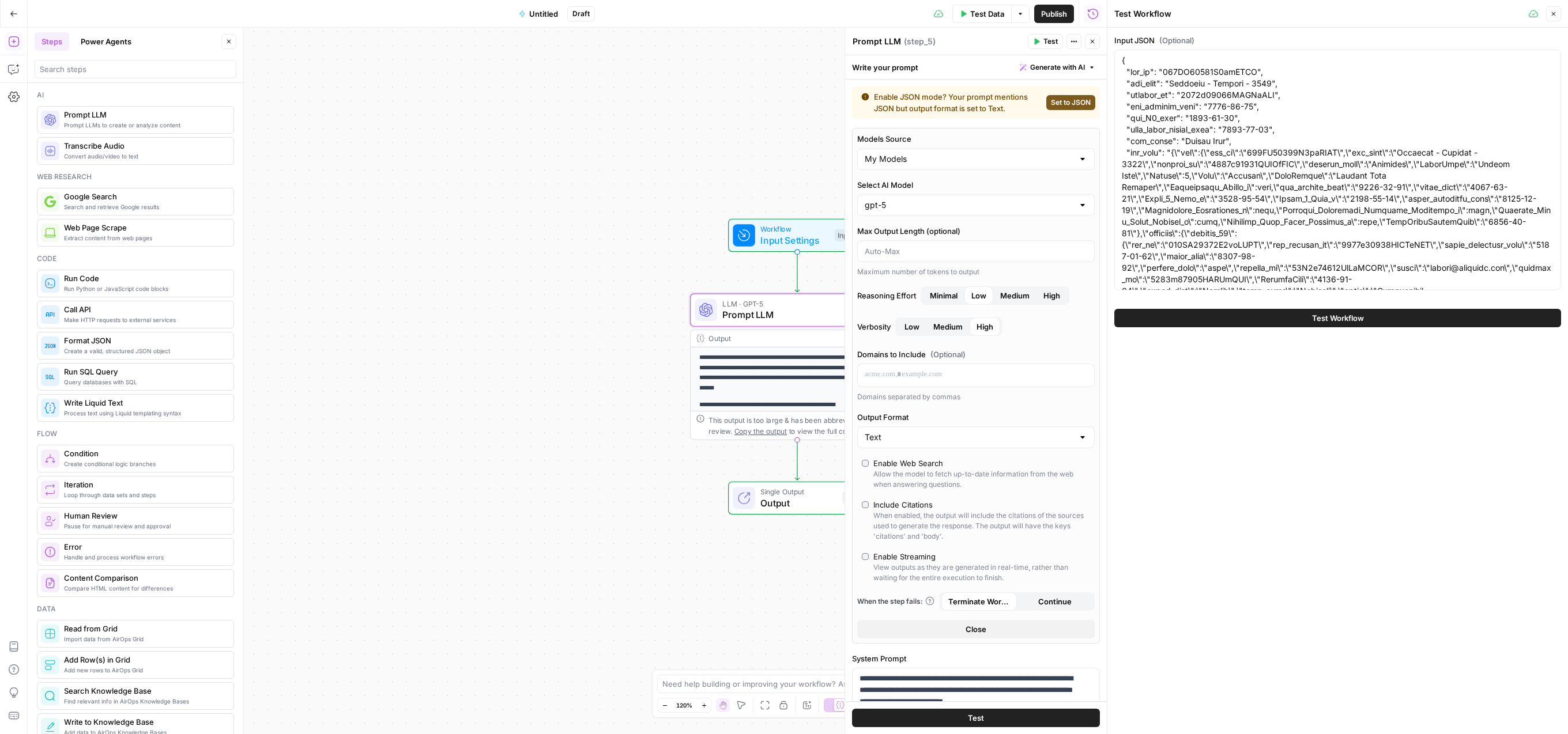
click at [1315, 318] on span "Test Workflow" at bounding box center [1338, 318] width 52 height 11
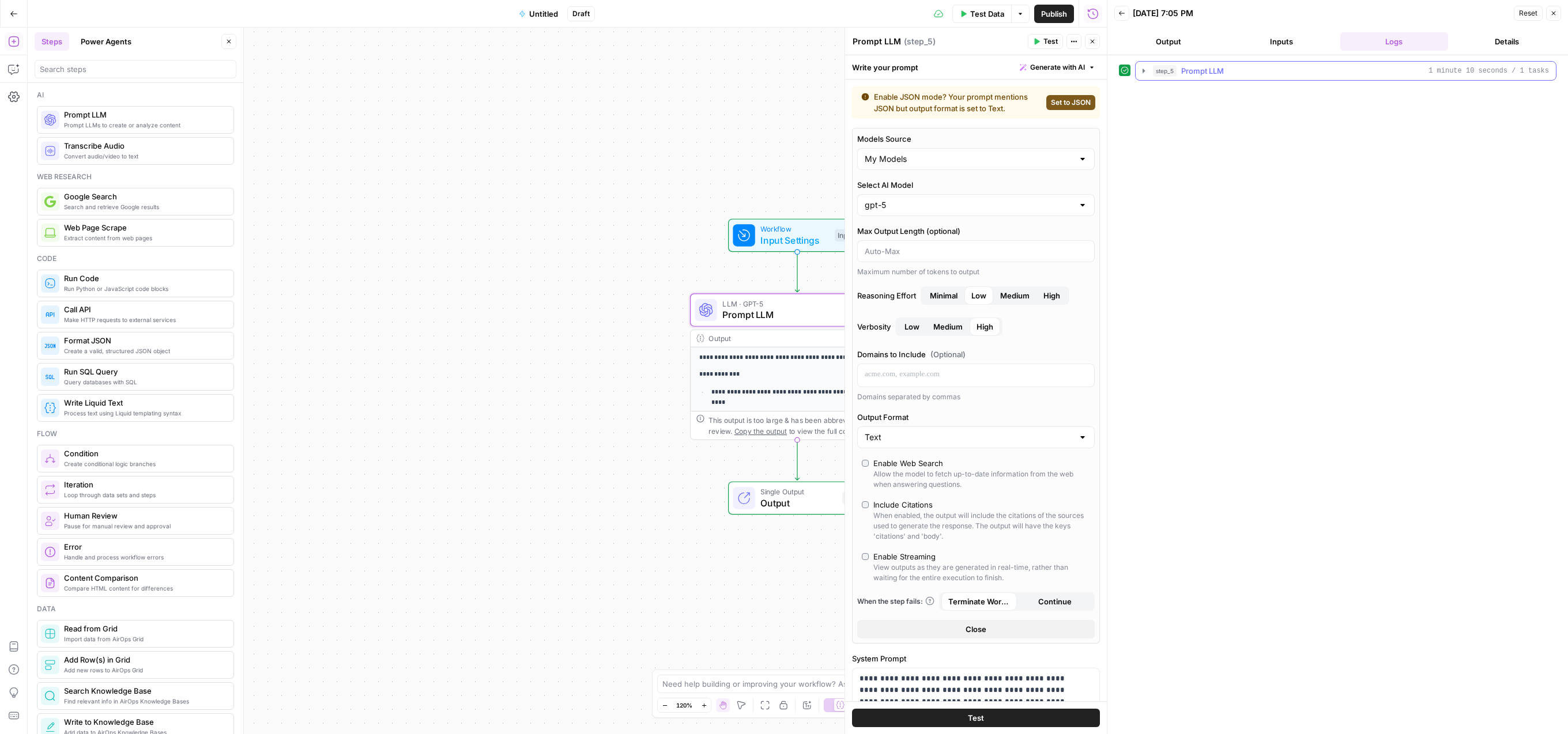
click at [1142, 72] on icon "button" at bounding box center [1144, 71] width 9 height 9
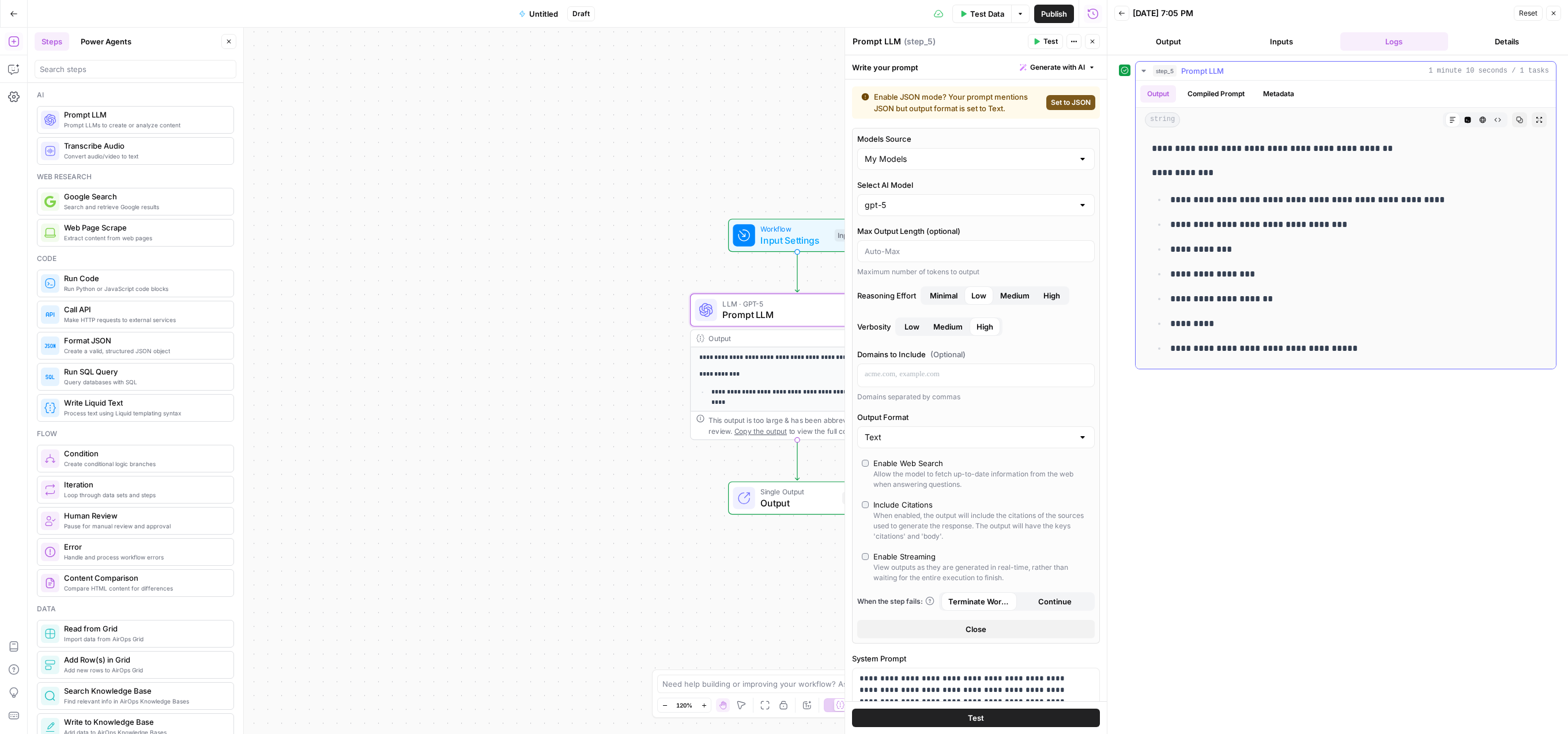
click at [1516, 122] on icon "button" at bounding box center [1519, 120] width 7 height 7
